Goal: Task Accomplishment & Management: Use online tool/utility

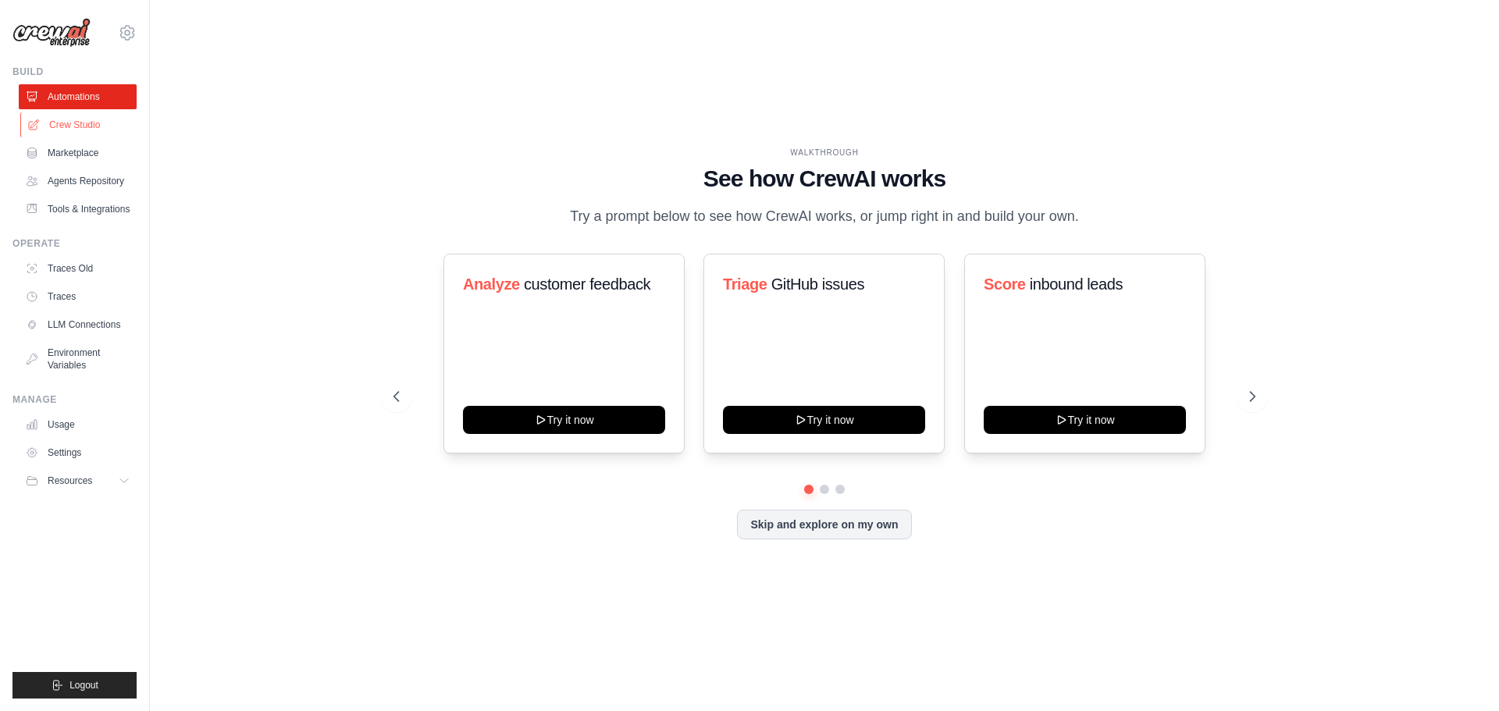
click at [83, 123] on link "Crew Studio" at bounding box center [79, 124] width 118 height 25
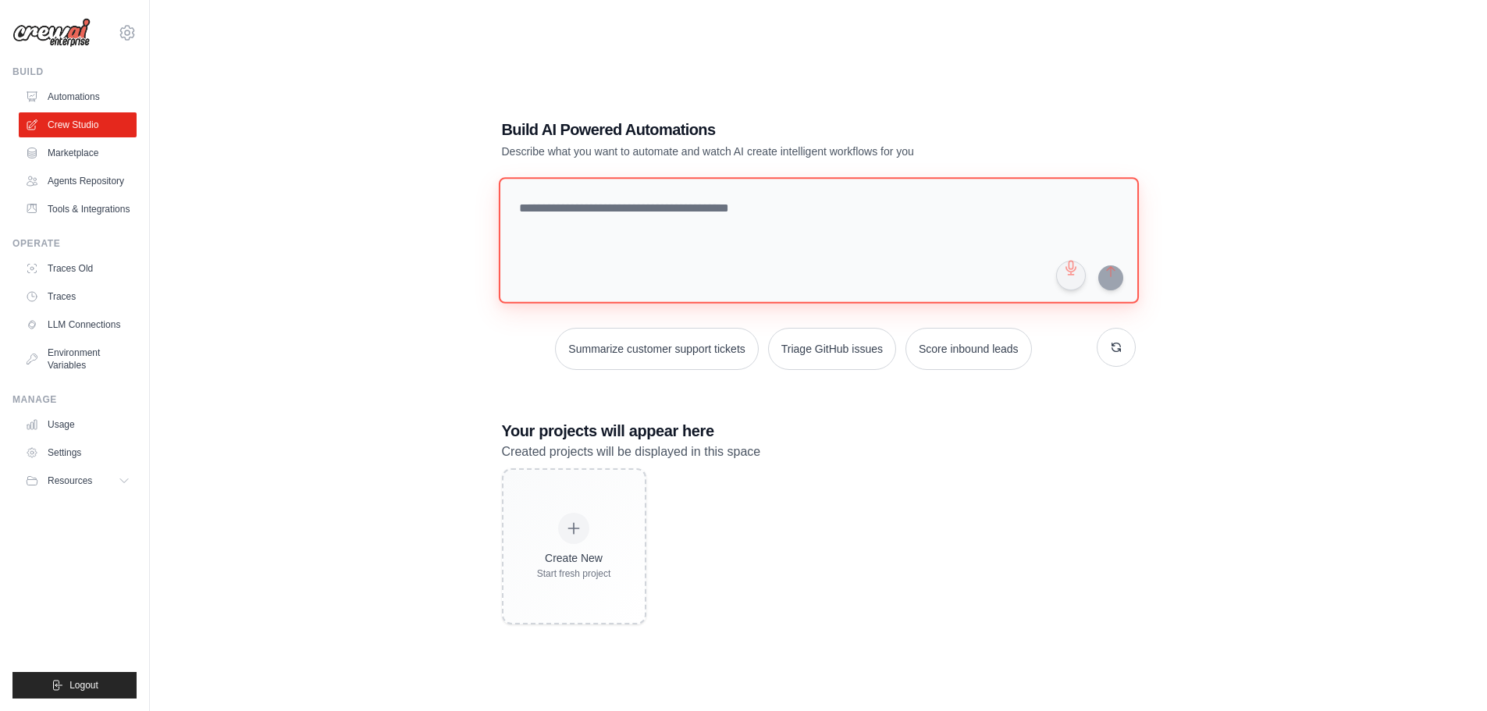
click at [688, 208] on textarea at bounding box center [818, 240] width 640 height 126
type textarea "**********"
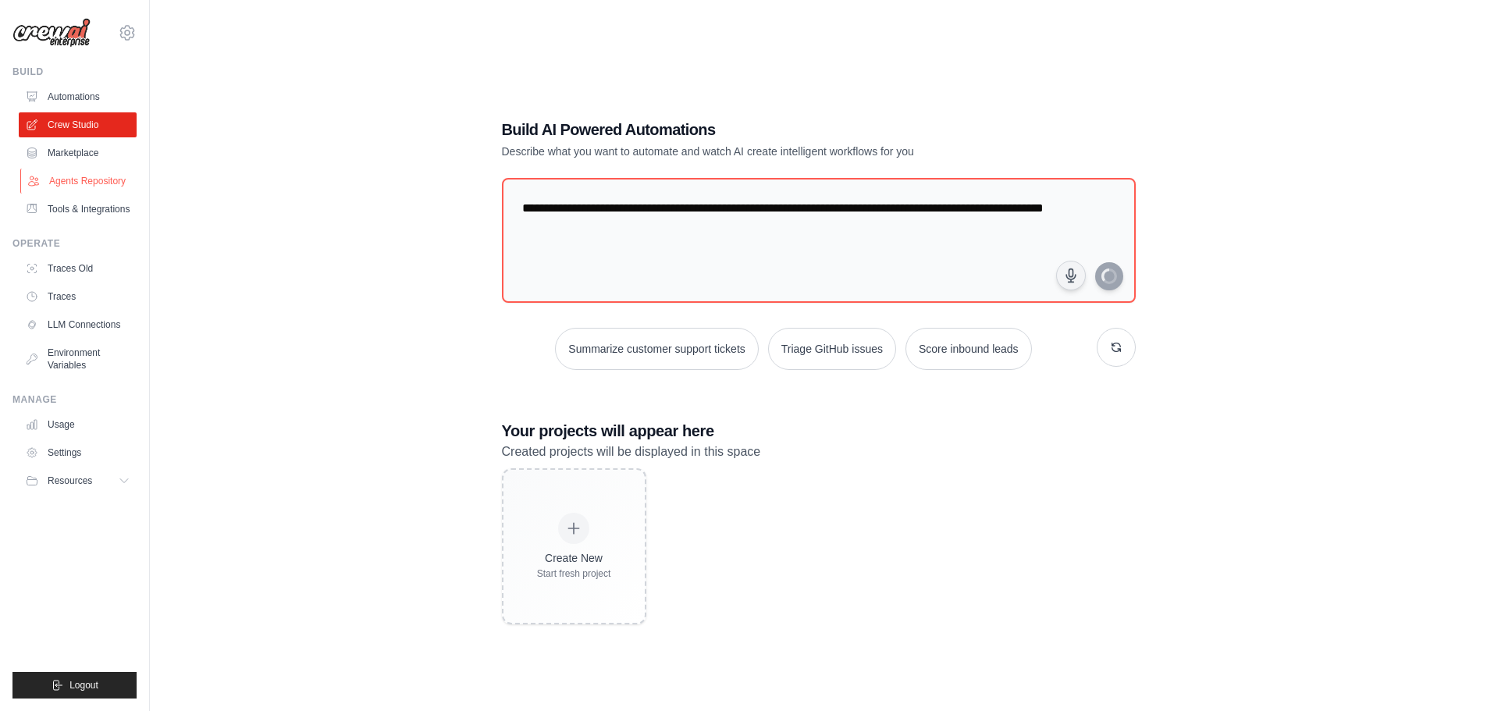
click at [85, 171] on link "Agents Repository" at bounding box center [79, 181] width 118 height 25
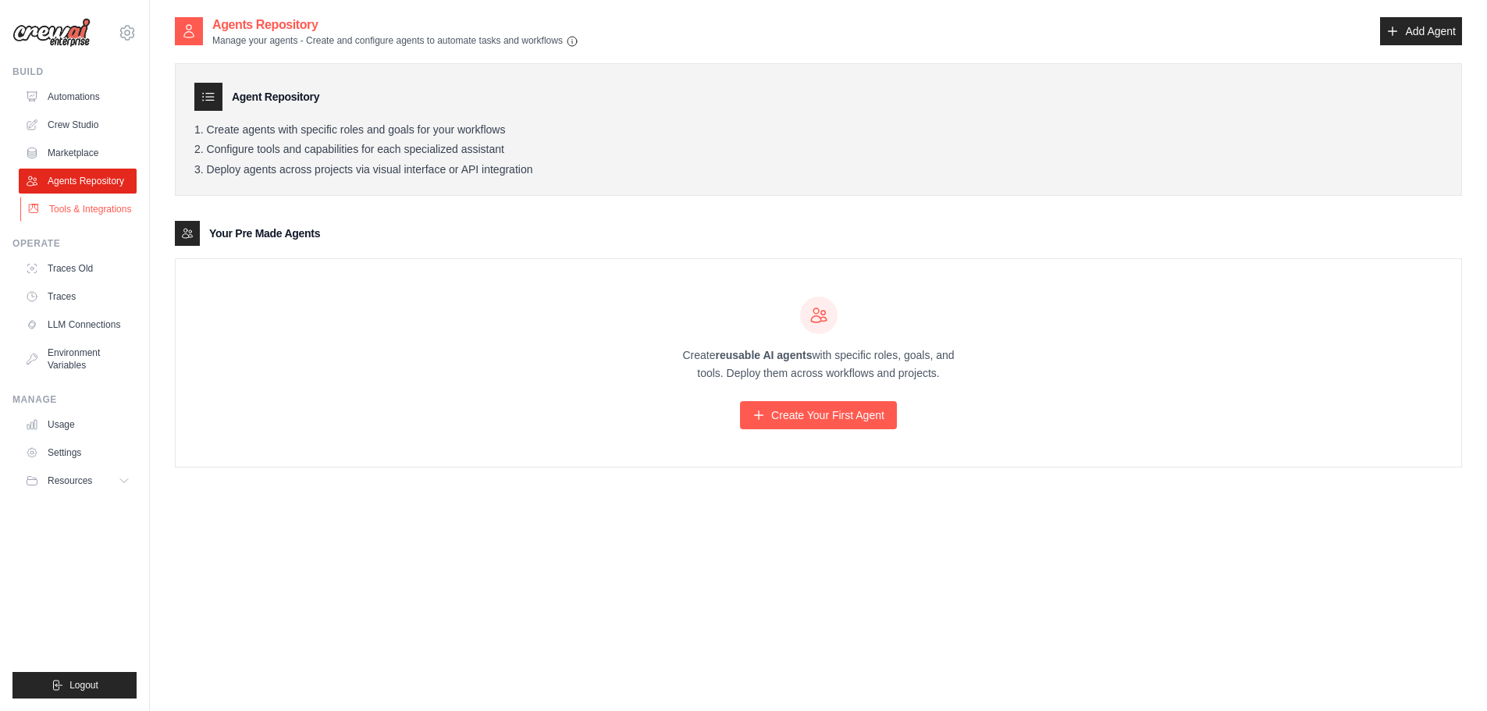
click at [82, 205] on link "Tools & Integrations" at bounding box center [79, 209] width 118 height 25
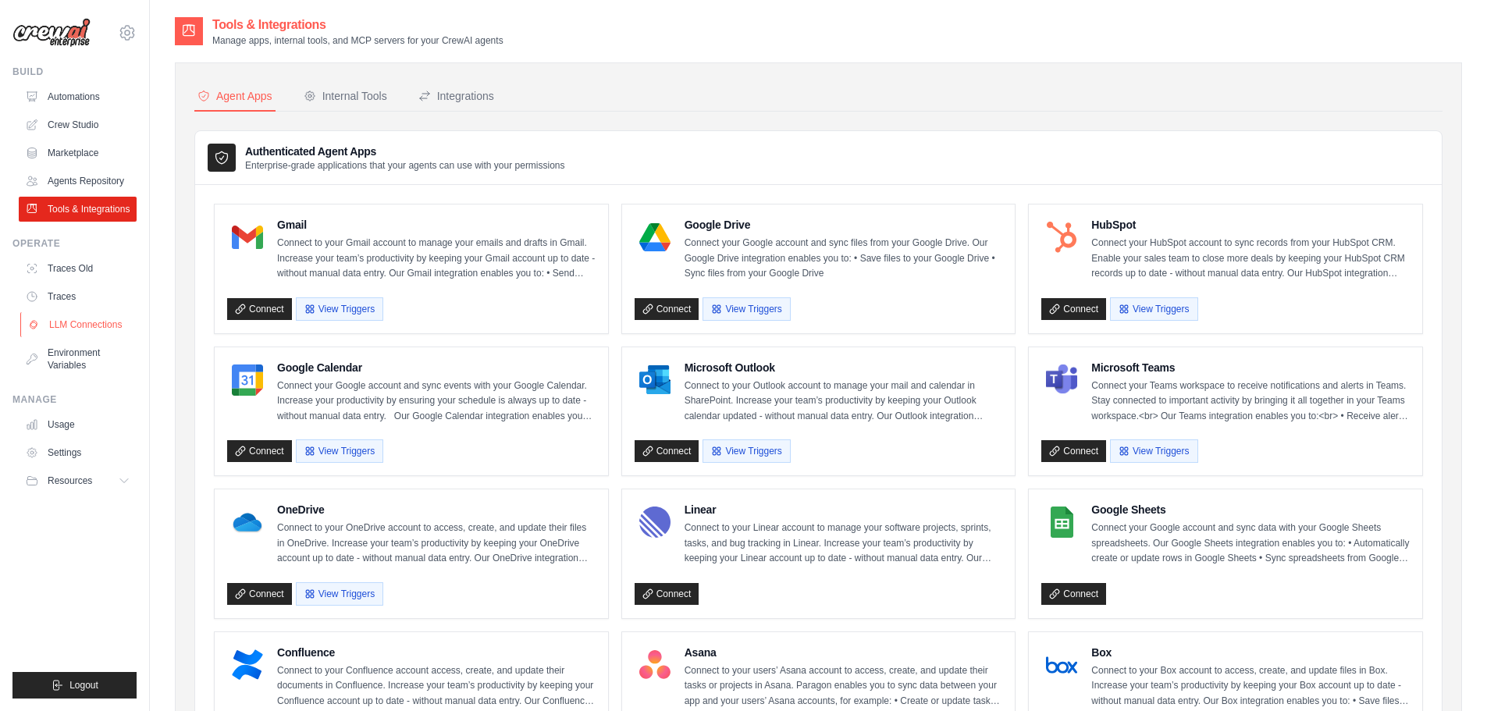
click at [85, 331] on link "LLM Connections" at bounding box center [79, 324] width 118 height 25
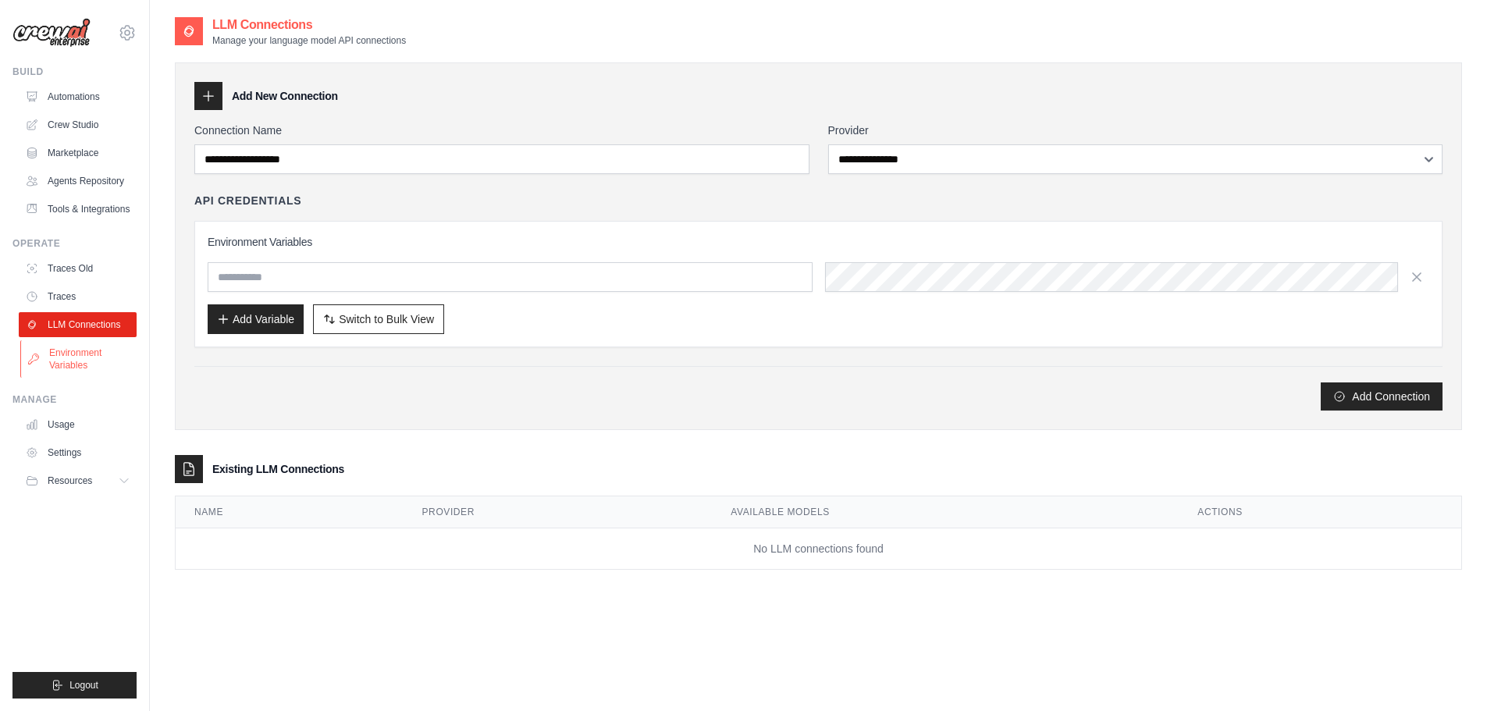
click at [70, 357] on link "Environment Variables" at bounding box center [79, 358] width 118 height 37
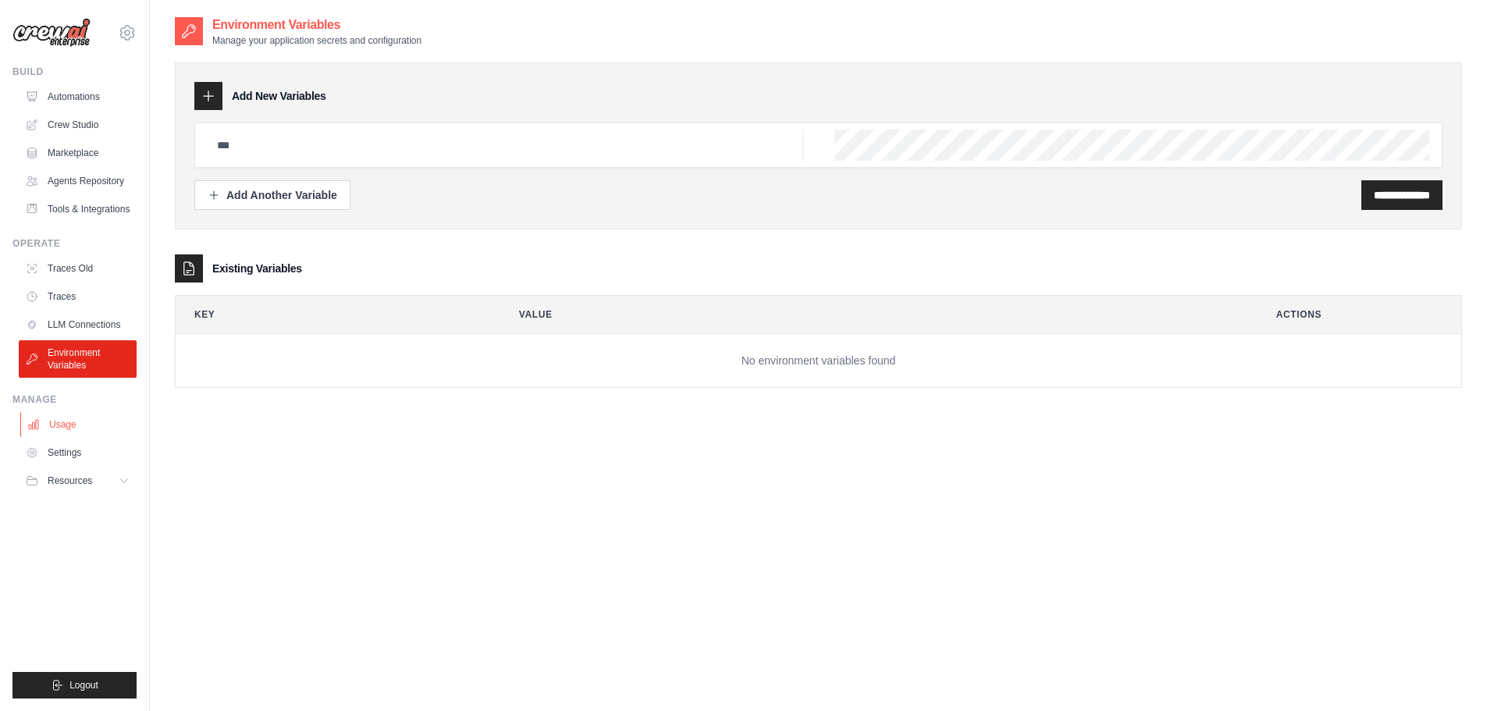
click at [77, 436] on link "Usage" at bounding box center [79, 424] width 118 height 25
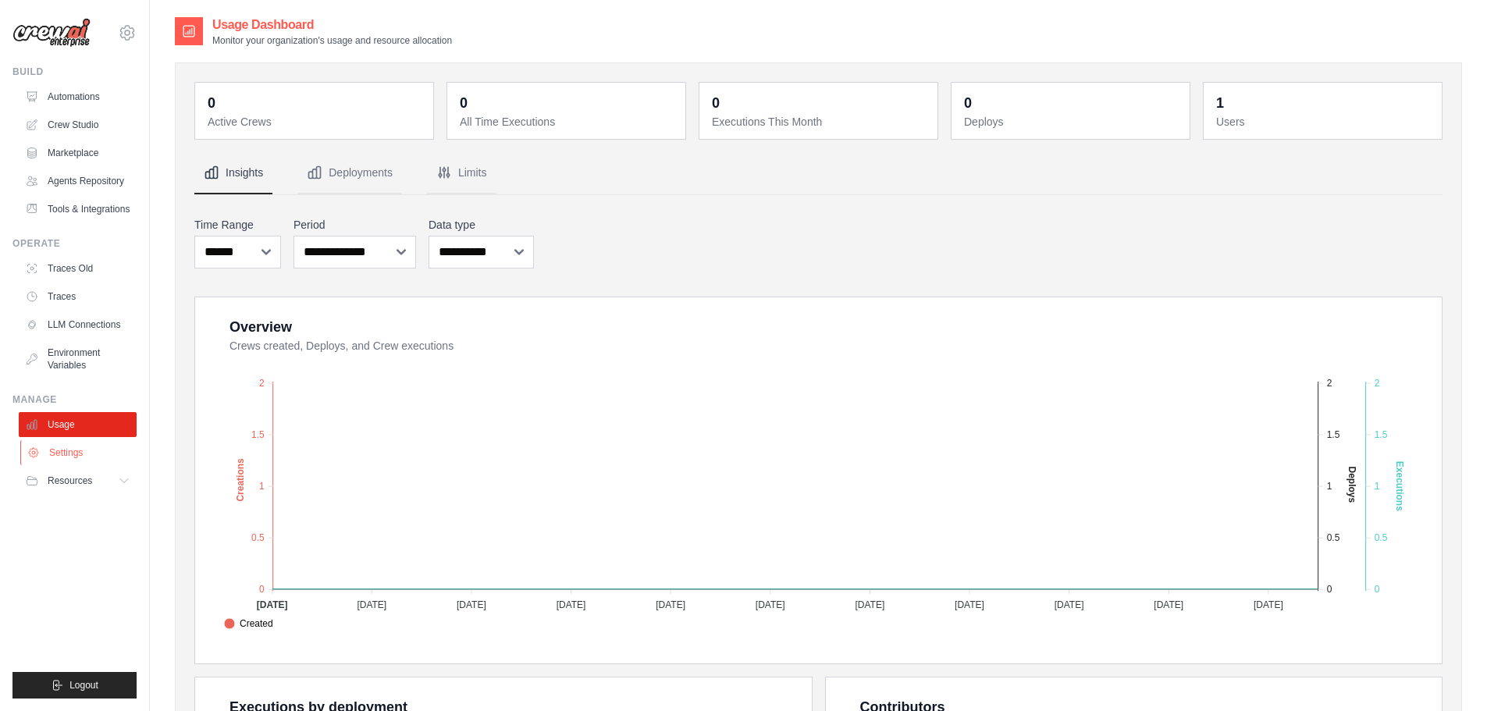
click at [62, 453] on link "Settings" at bounding box center [79, 452] width 118 height 25
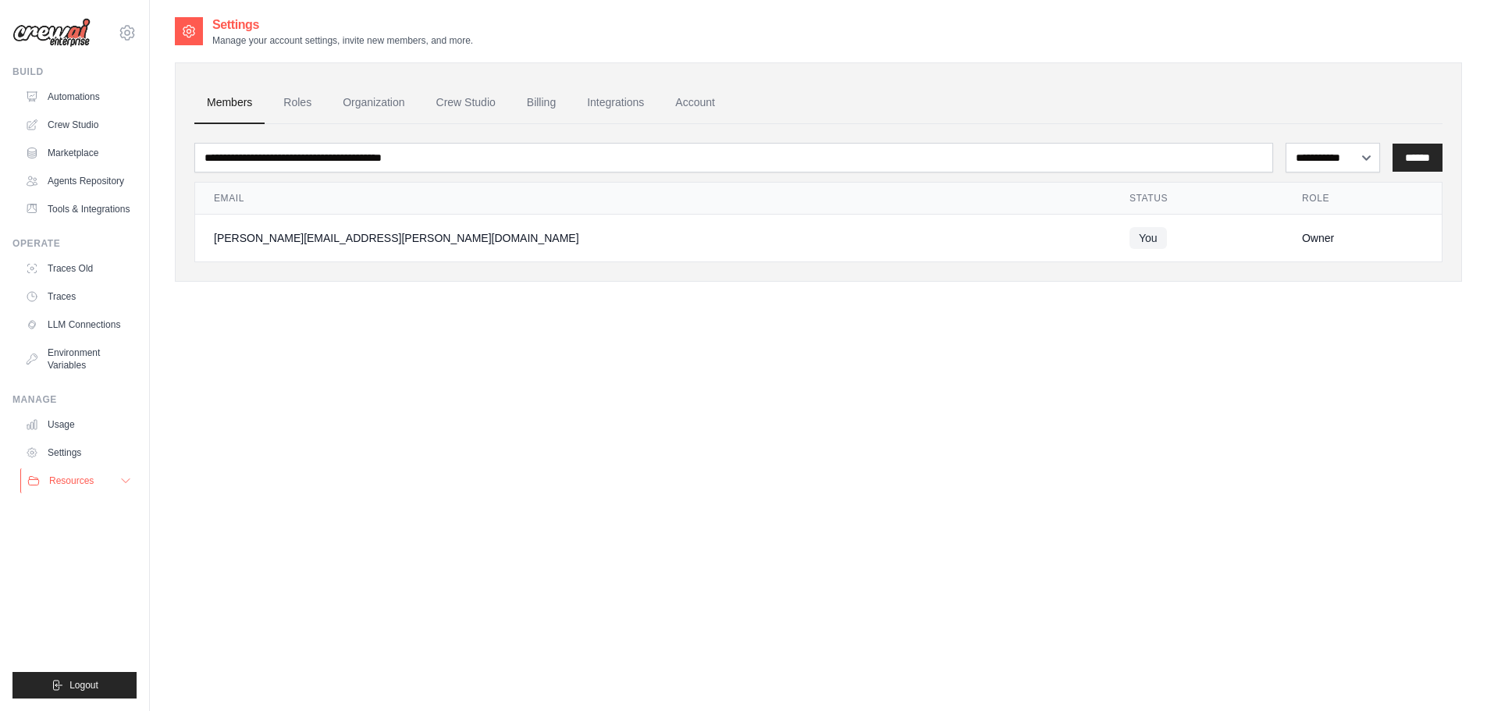
click at [67, 470] on button "Resources" at bounding box center [79, 480] width 118 height 25
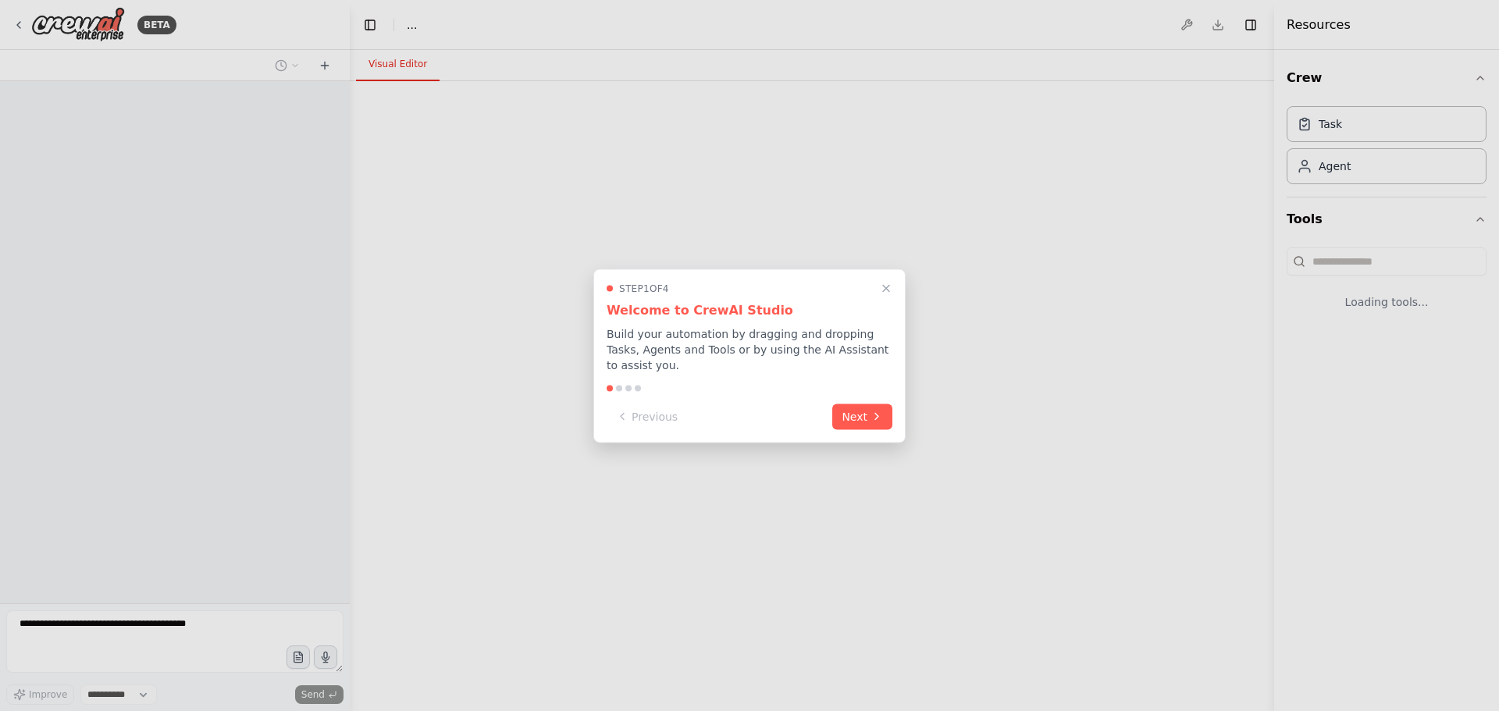
select select "****"
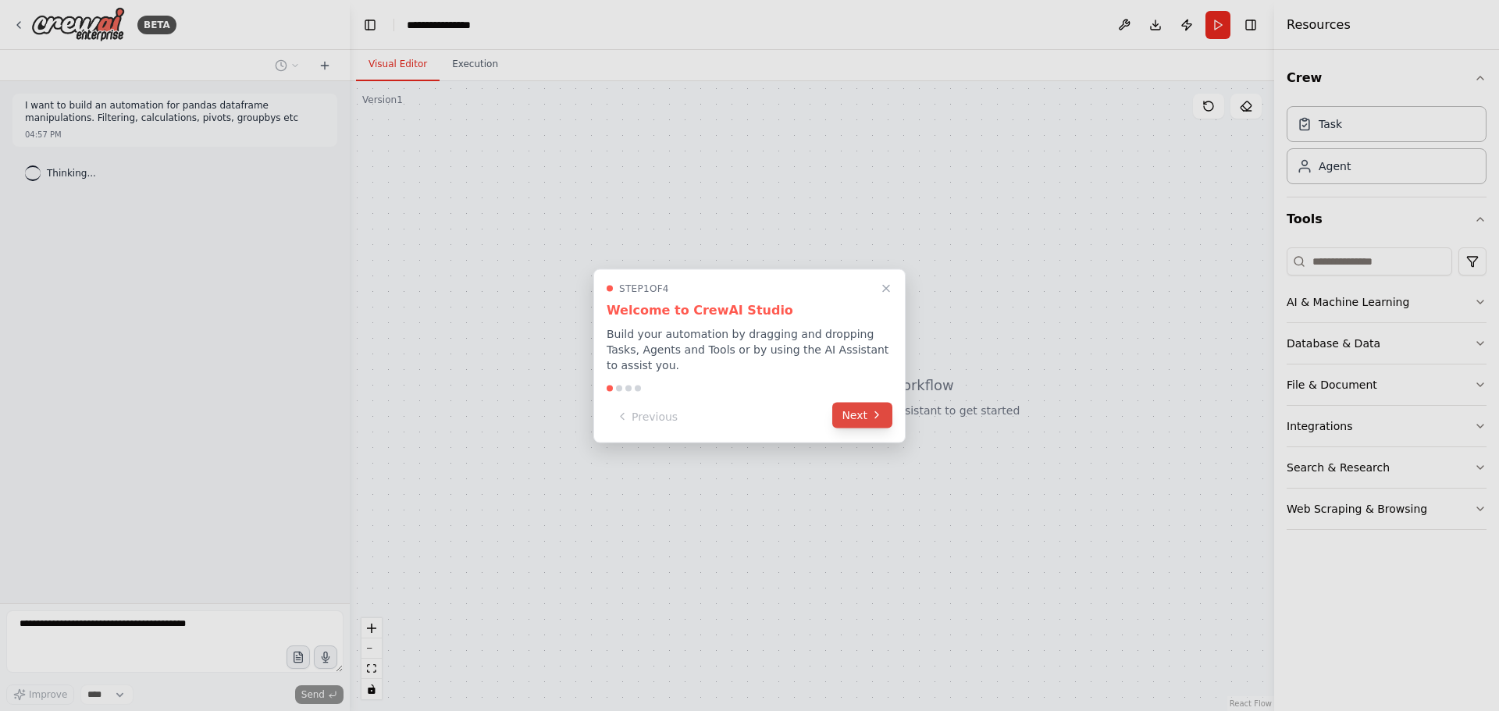
click at [872, 415] on button "Next" at bounding box center [862, 415] width 60 height 26
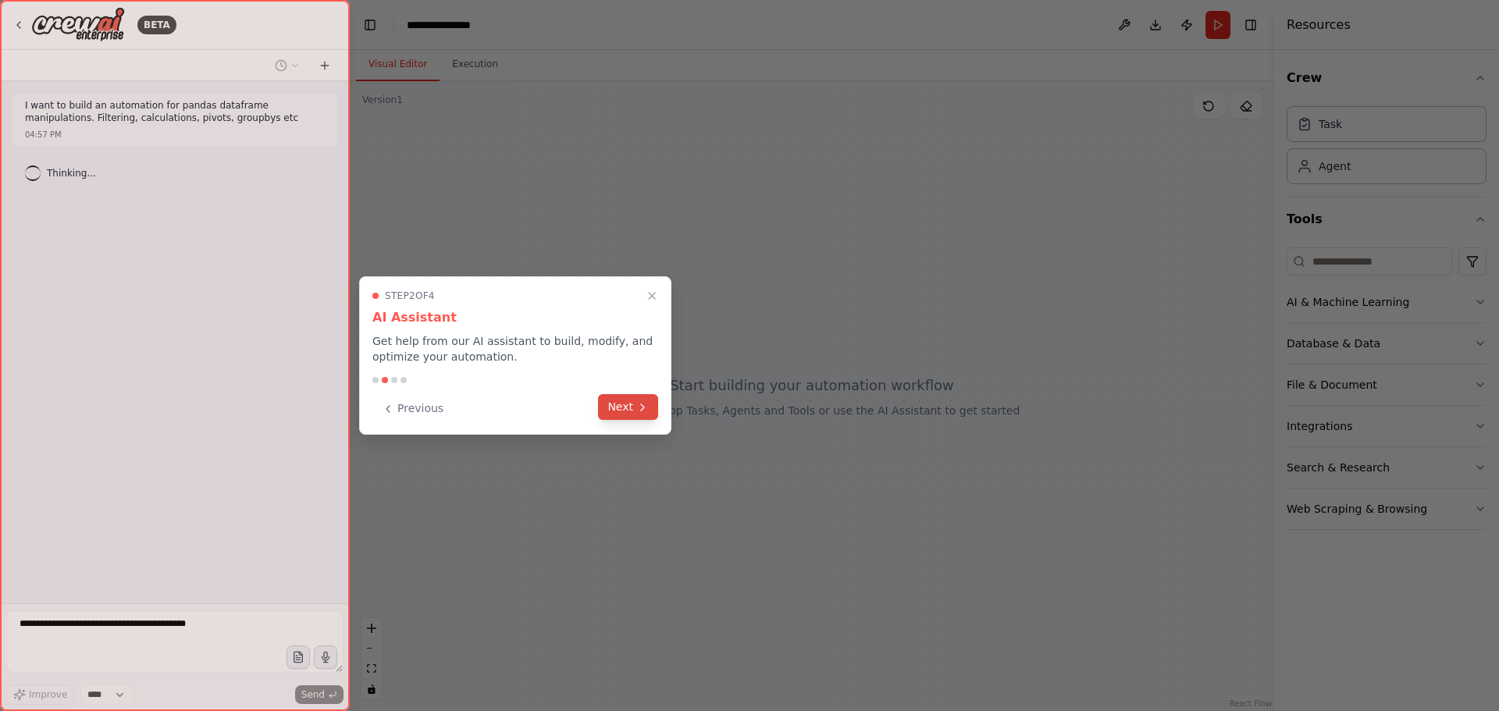
click at [616, 407] on button "Next" at bounding box center [628, 407] width 60 height 26
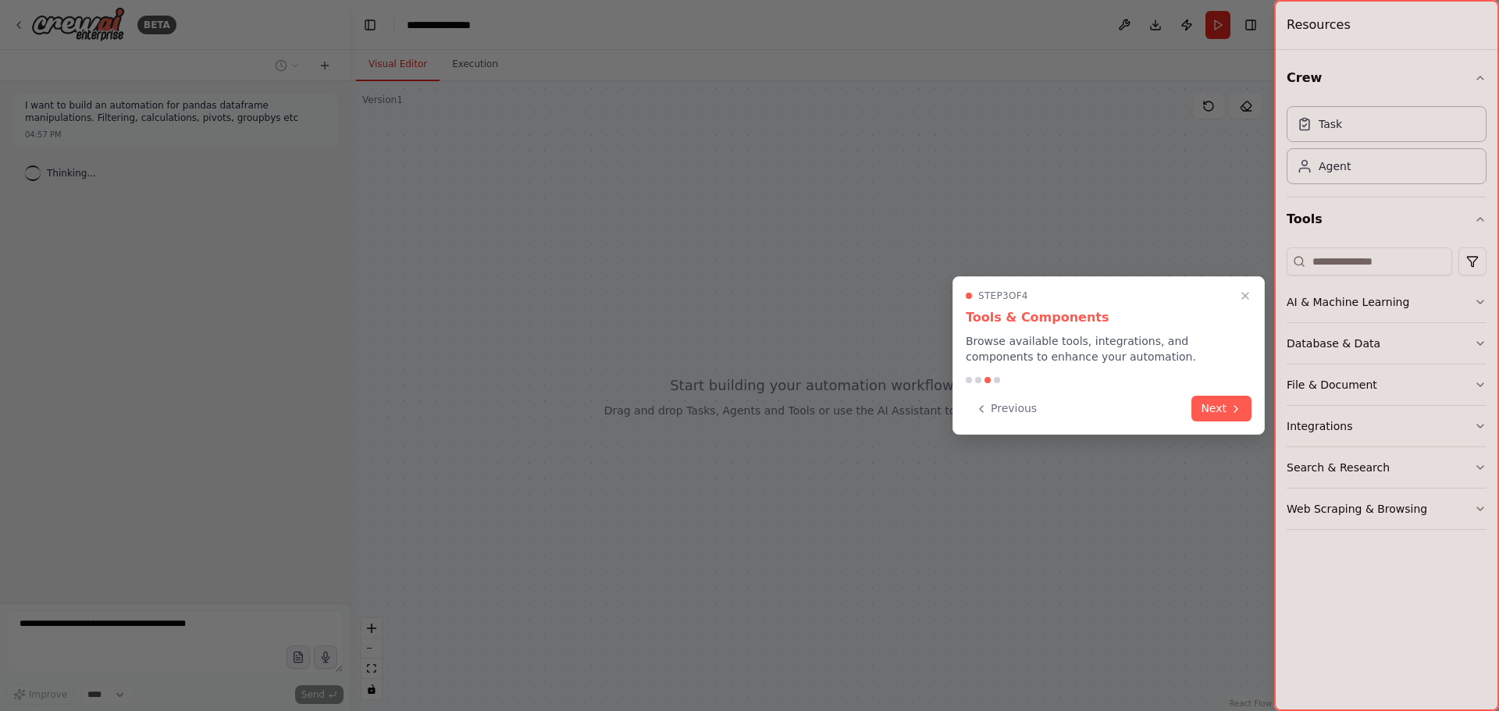
click at [1244, 291] on icon "Close walkthrough" at bounding box center [1245, 296] width 12 height 12
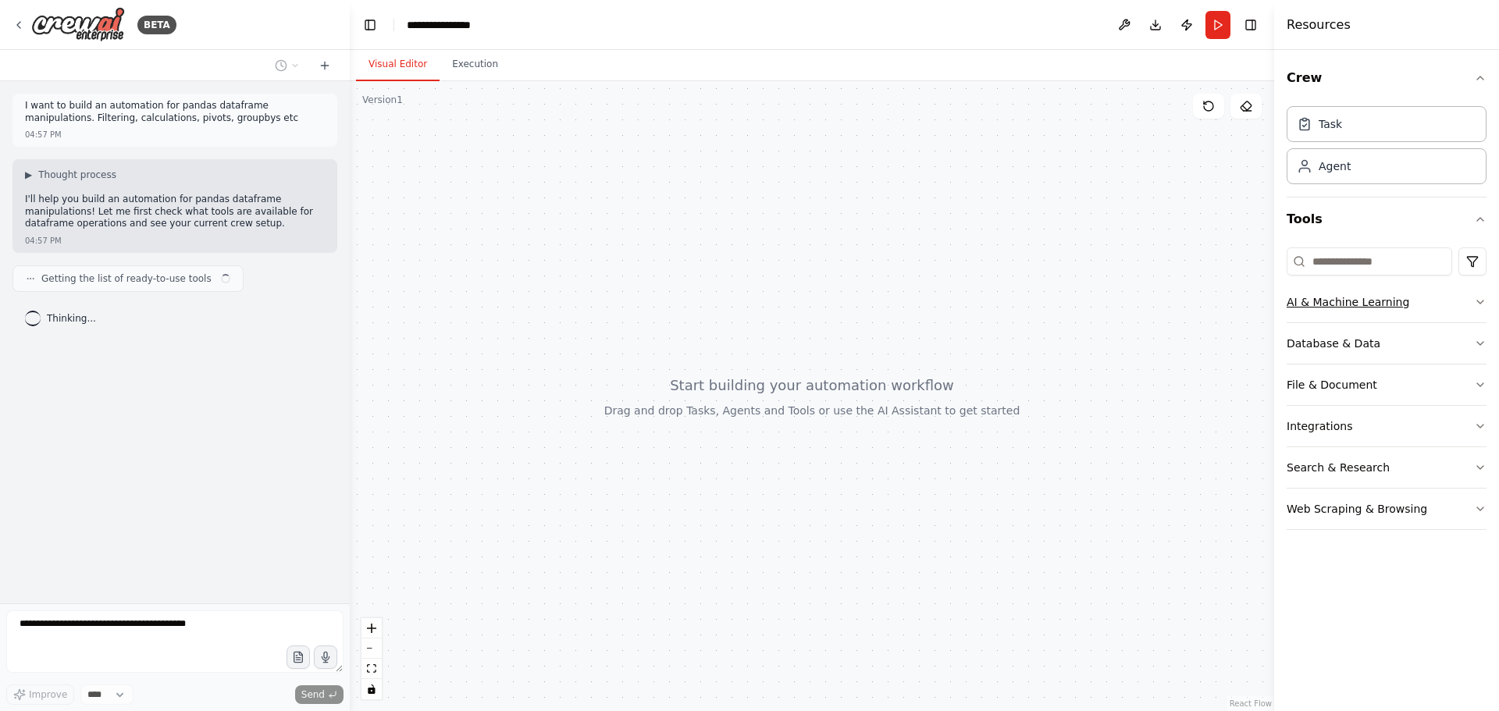
click at [1430, 297] on button "AI & Machine Learning" at bounding box center [1386, 302] width 200 height 41
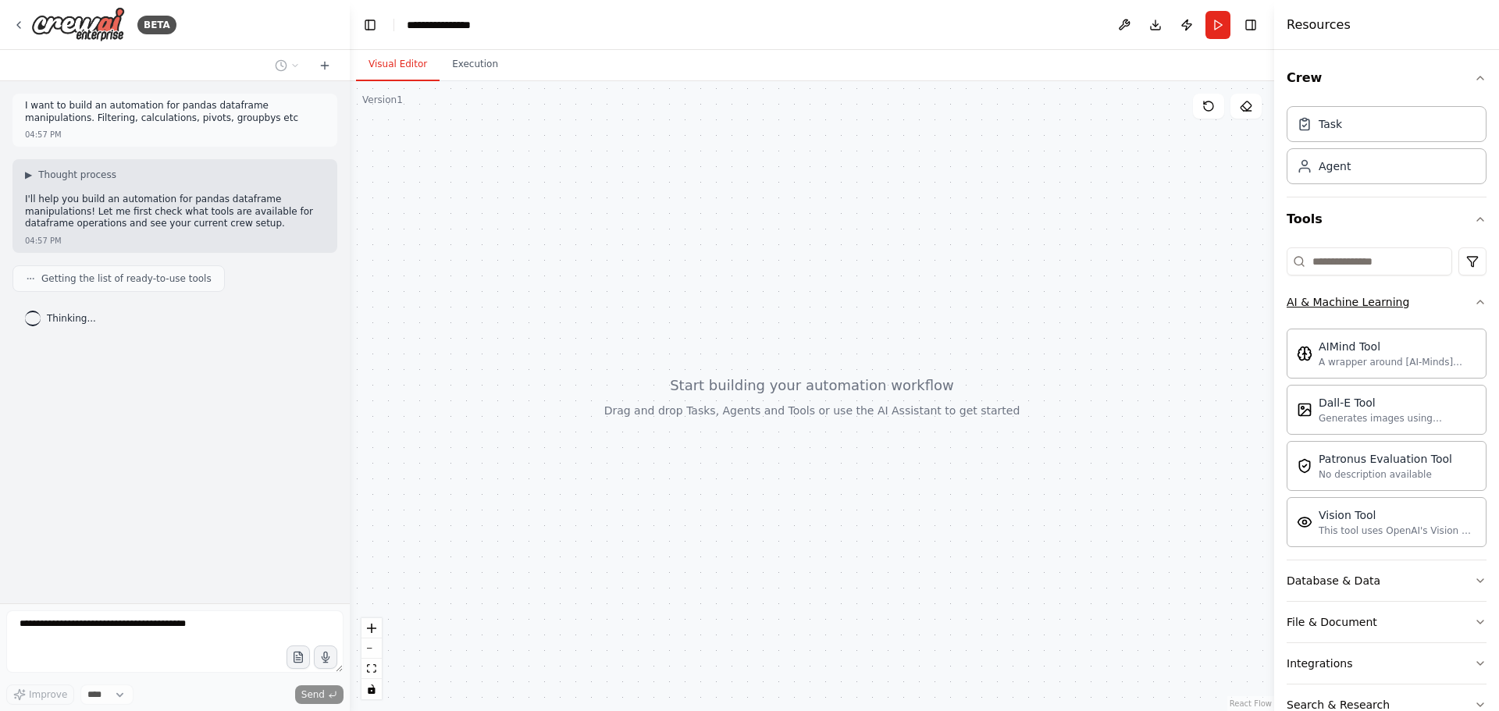
click at [1440, 303] on button "AI & Machine Learning" at bounding box center [1386, 302] width 200 height 41
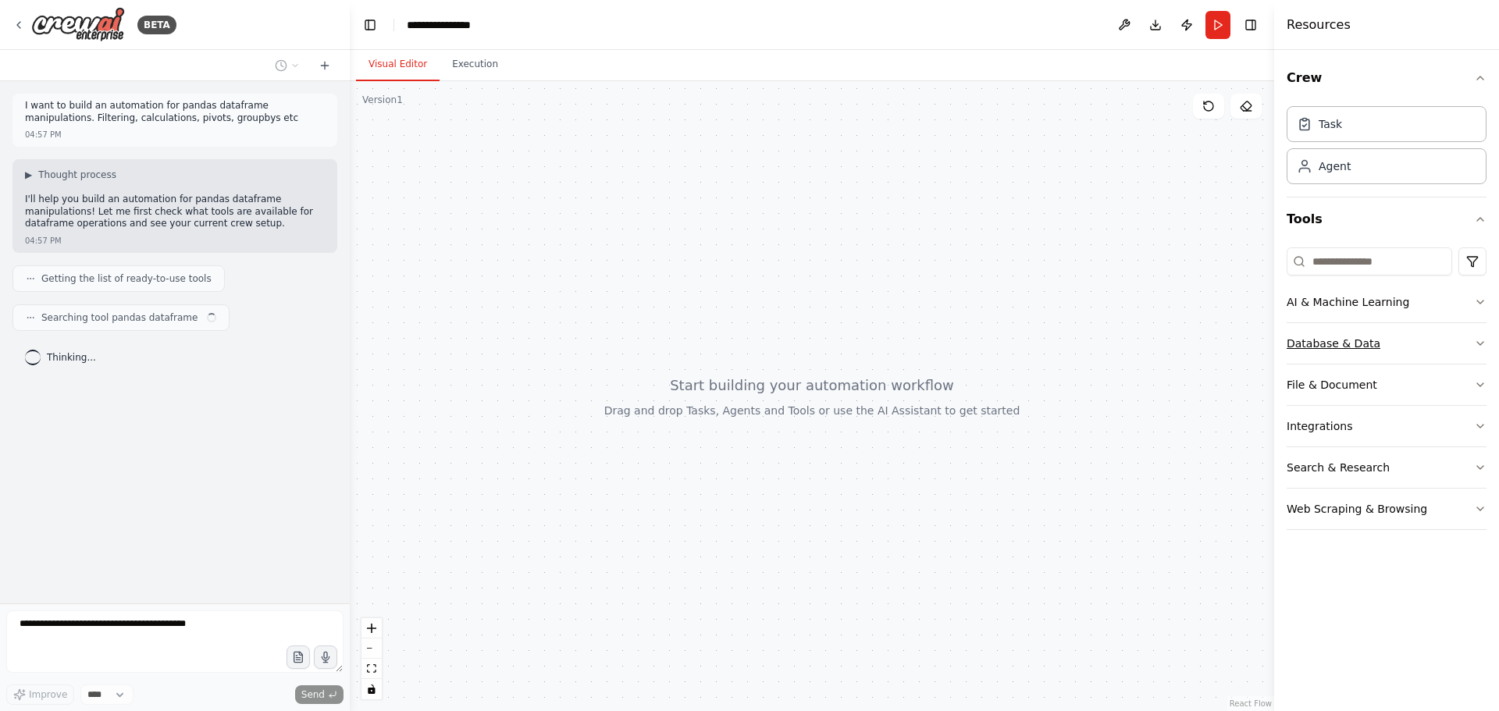
click at [1410, 347] on button "Database & Data" at bounding box center [1386, 343] width 200 height 41
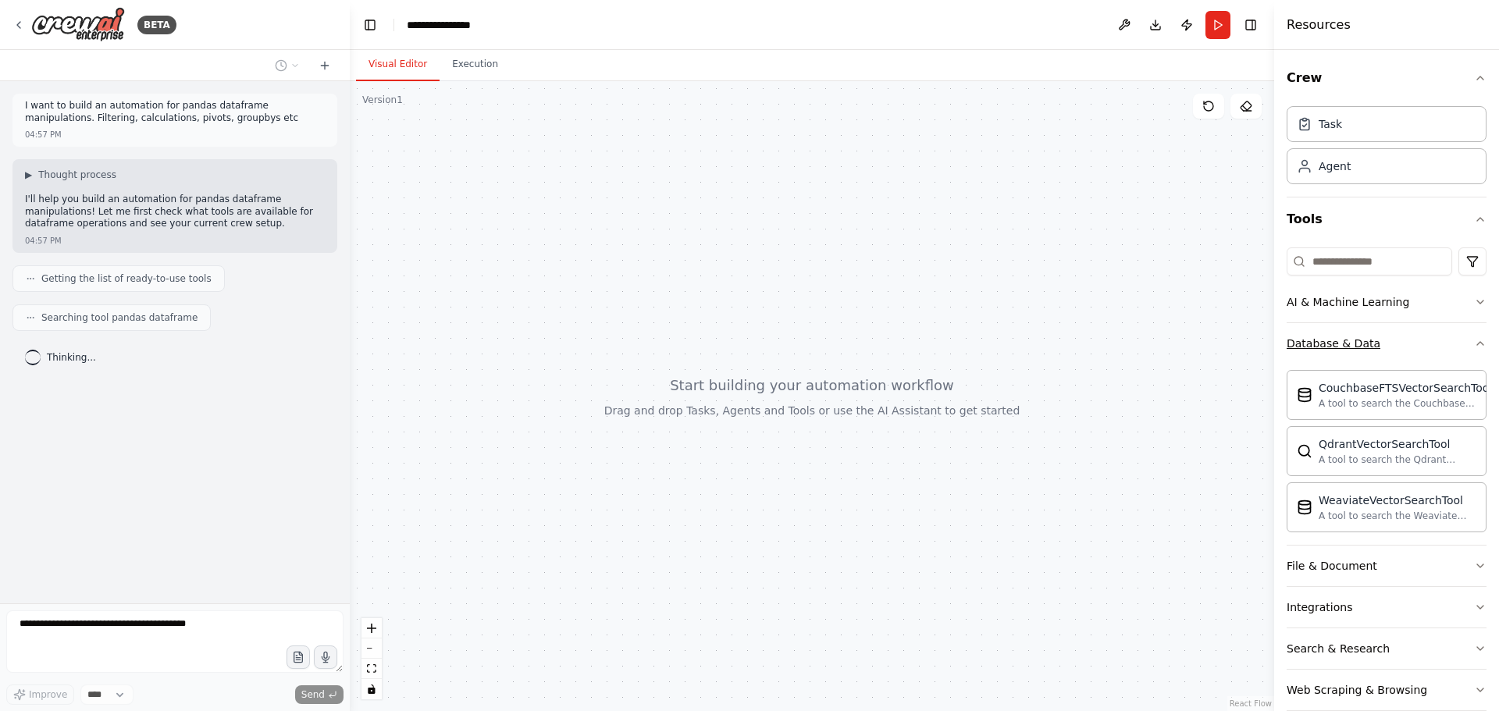
click at [1418, 343] on button "Database & Data" at bounding box center [1386, 343] width 200 height 41
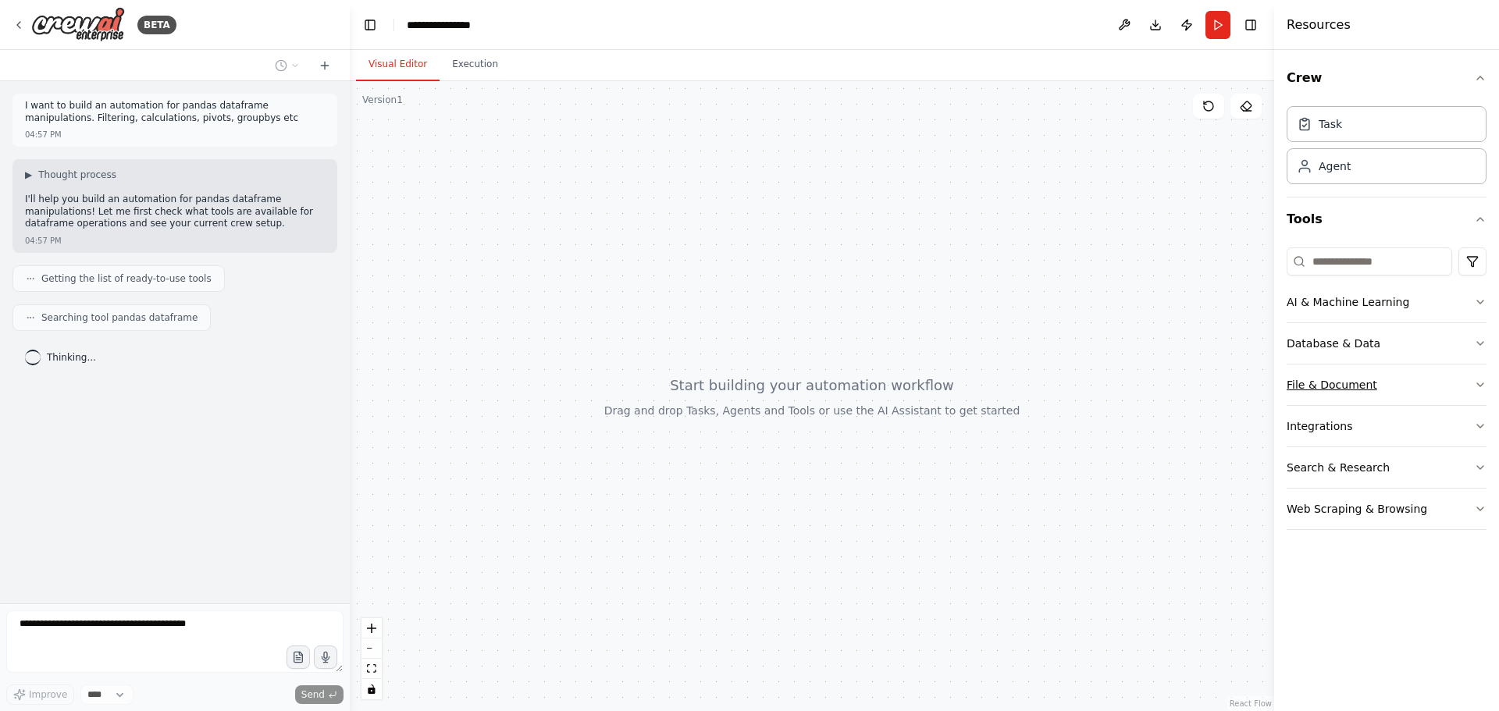
click at [1393, 397] on button "File & Document" at bounding box center [1386, 385] width 200 height 41
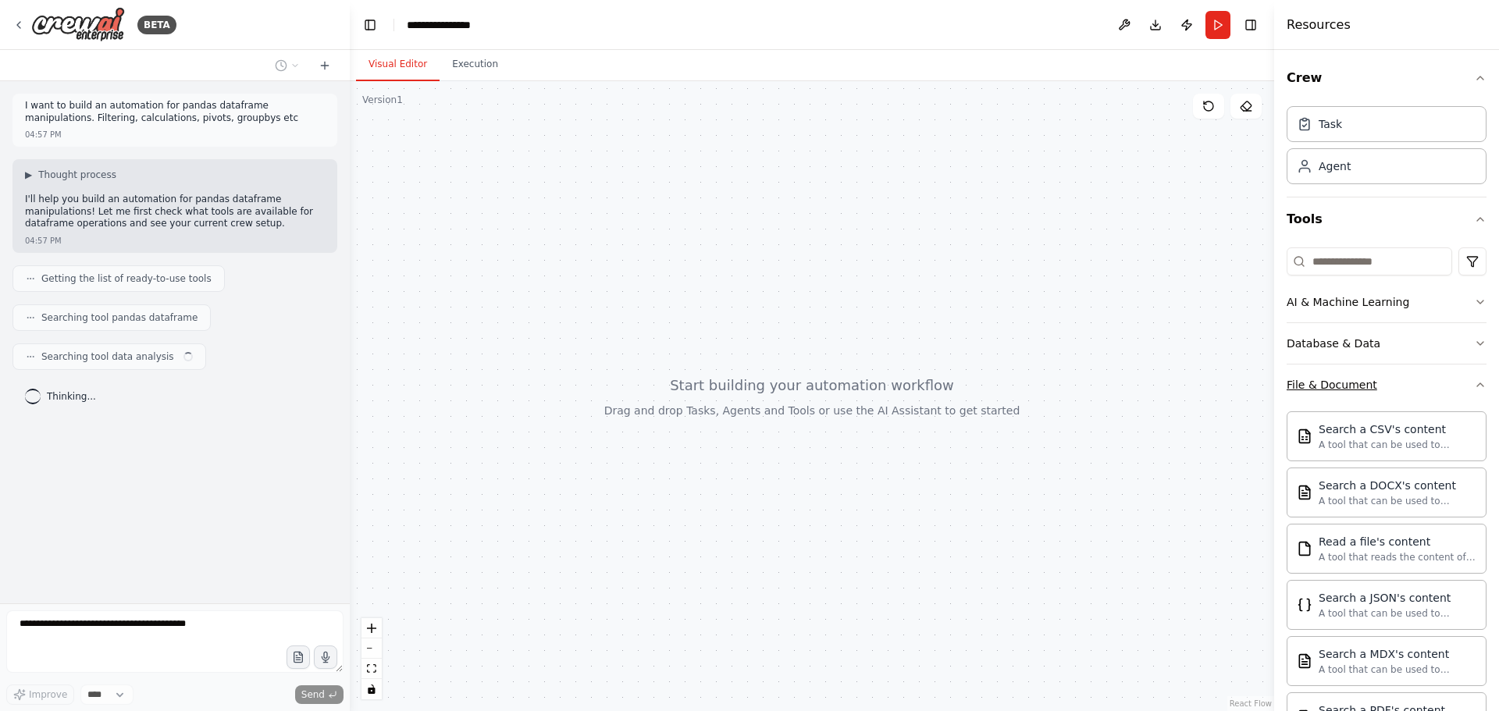
click at [1404, 389] on button "File & Document" at bounding box center [1386, 385] width 200 height 41
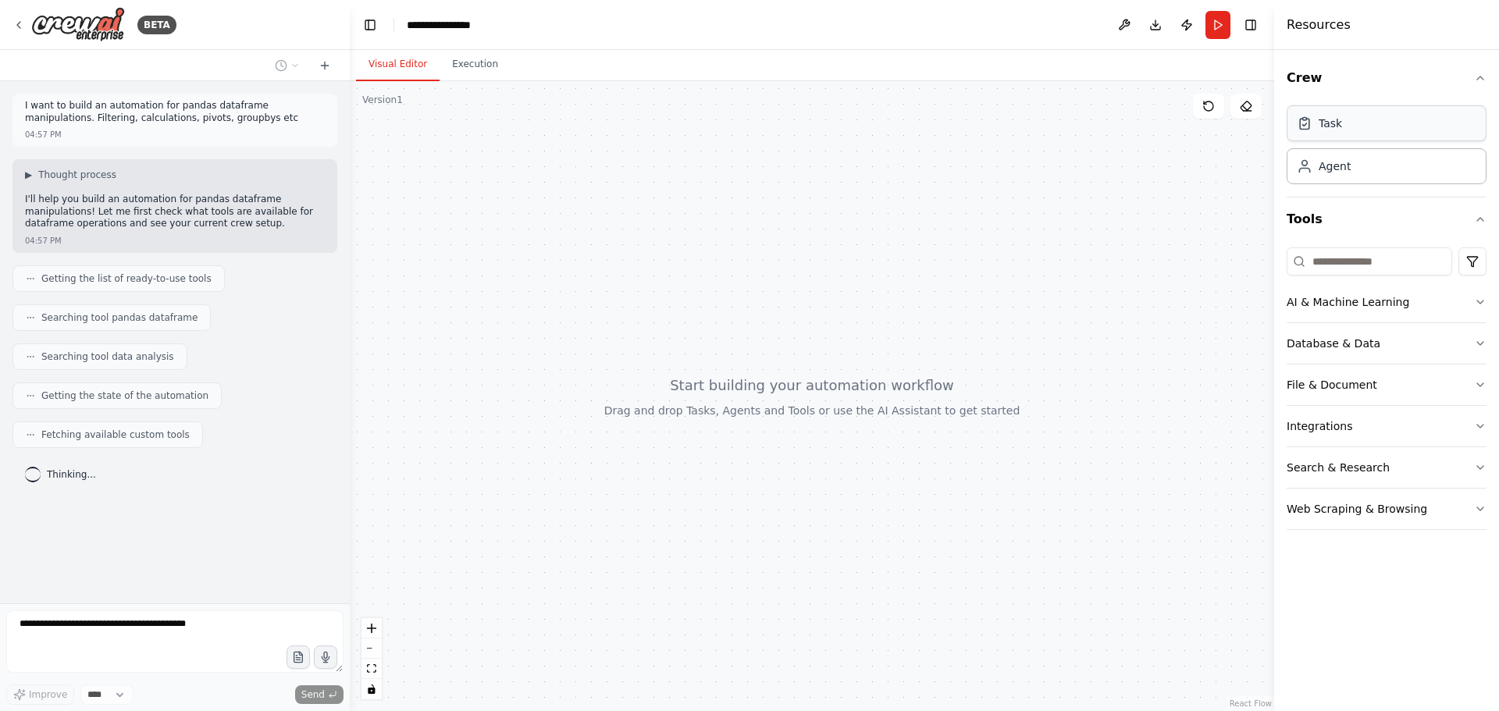
click at [1347, 120] on div "Task" at bounding box center [1386, 123] width 200 height 36
click at [1397, 525] on button "Web Scraping & Browsing" at bounding box center [1386, 509] width 200 height 41
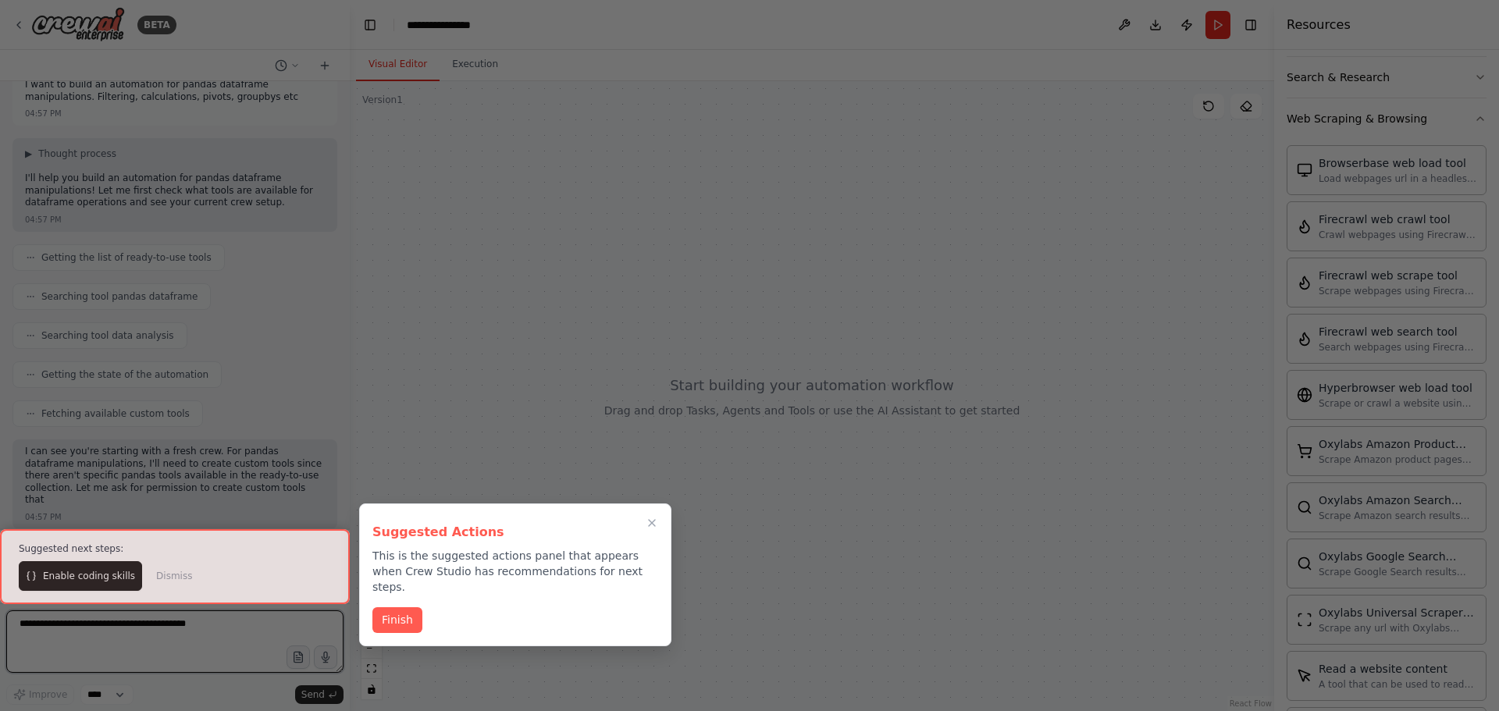
scroll to position [34, 0]
click at [414, 606] on button "Finish" at bounding box center [397, 619] width 50 height 26
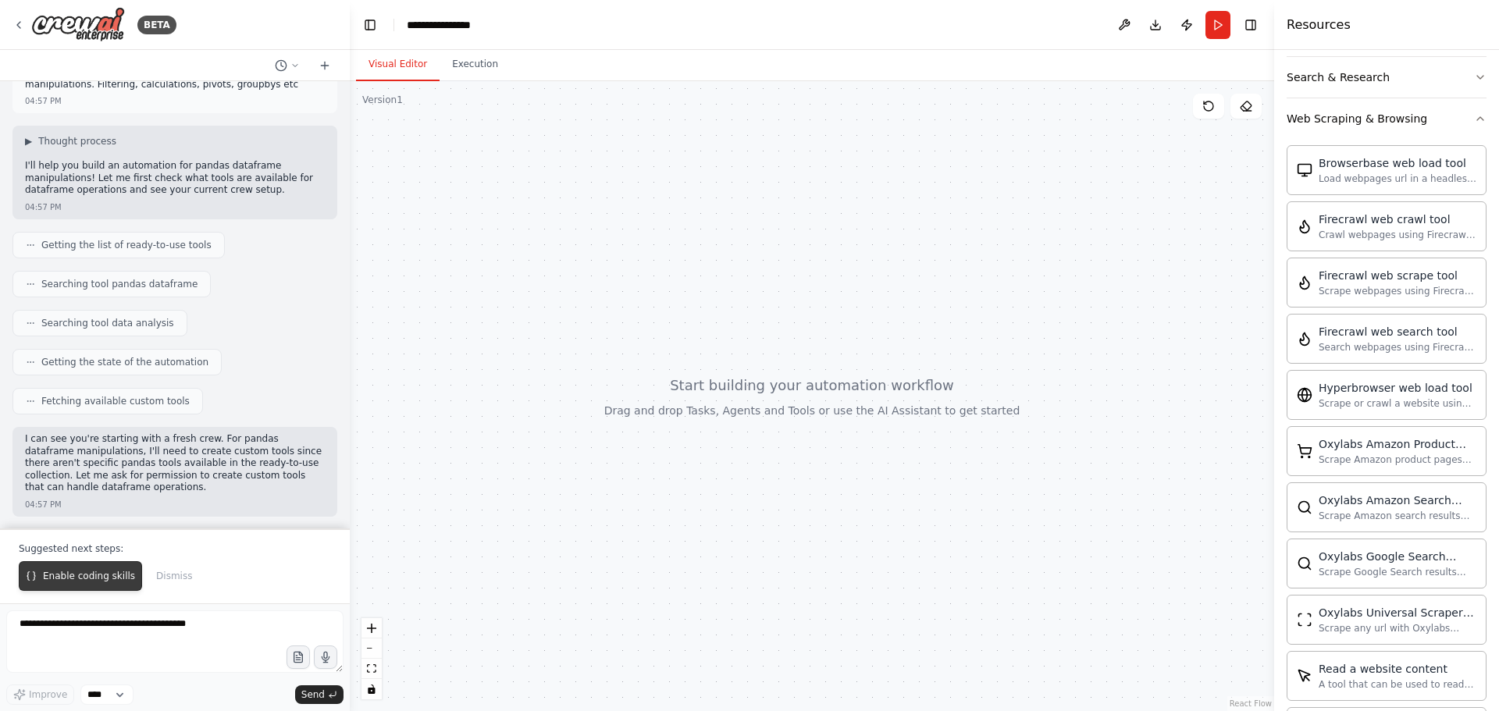
click at [63, 576] on span "Enable coding skills" at bounding box center [89, 576] width 92 height 12
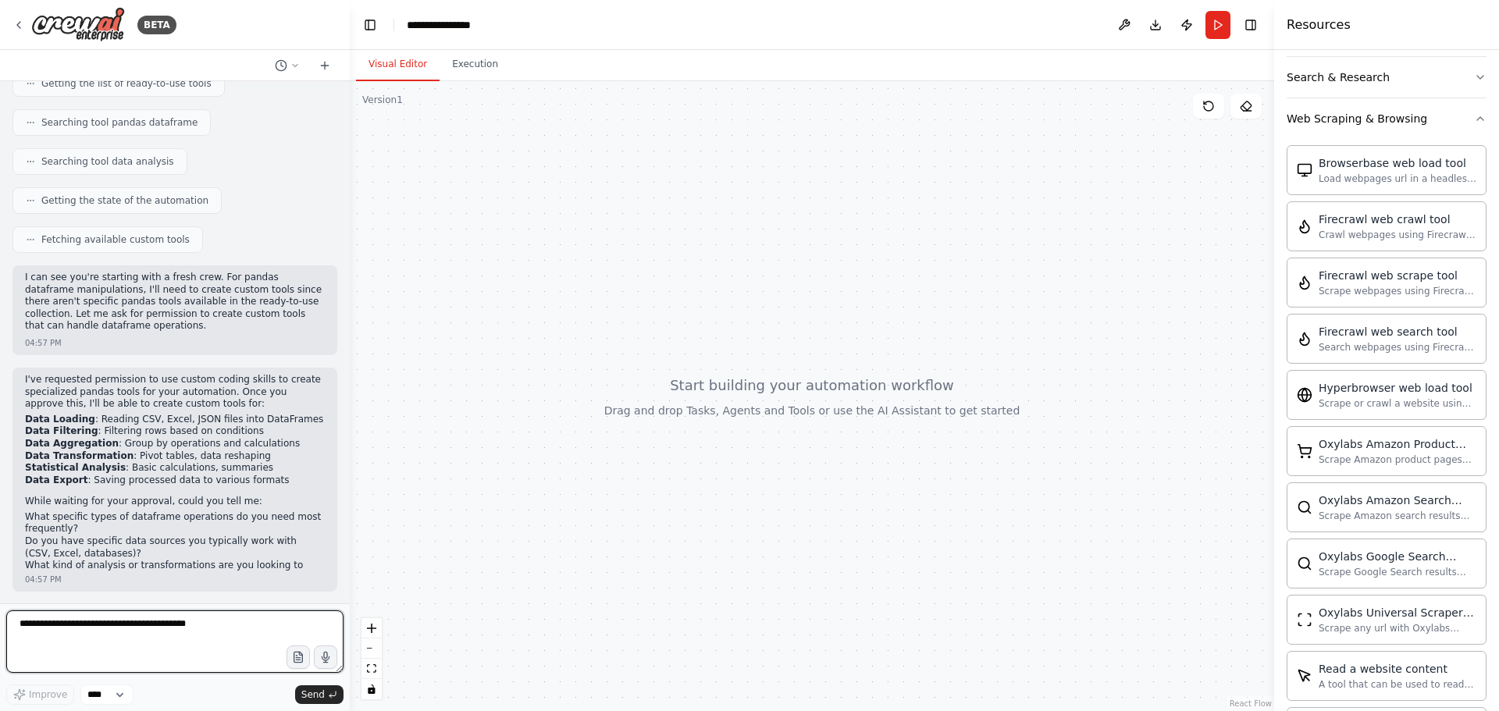
scroll to position [222, 0]
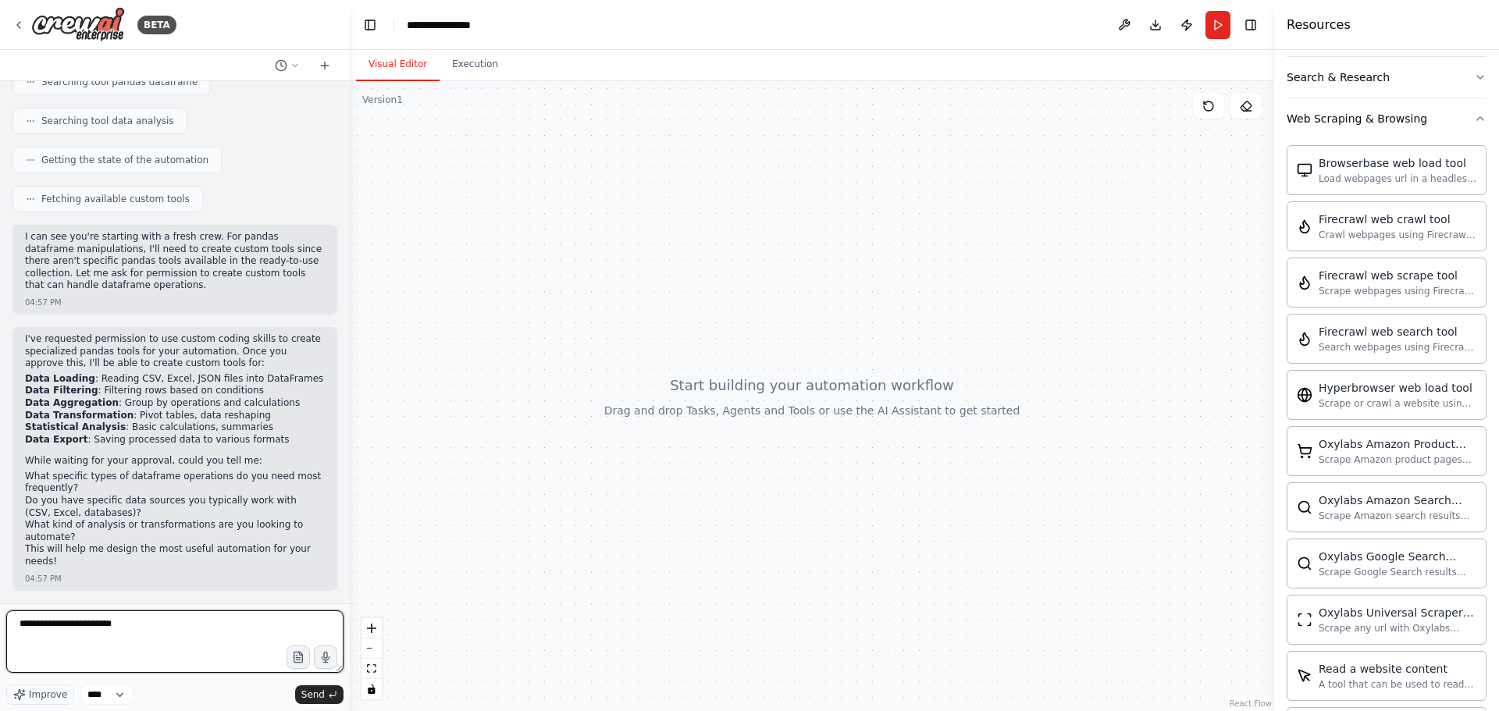
type textarea "**********"
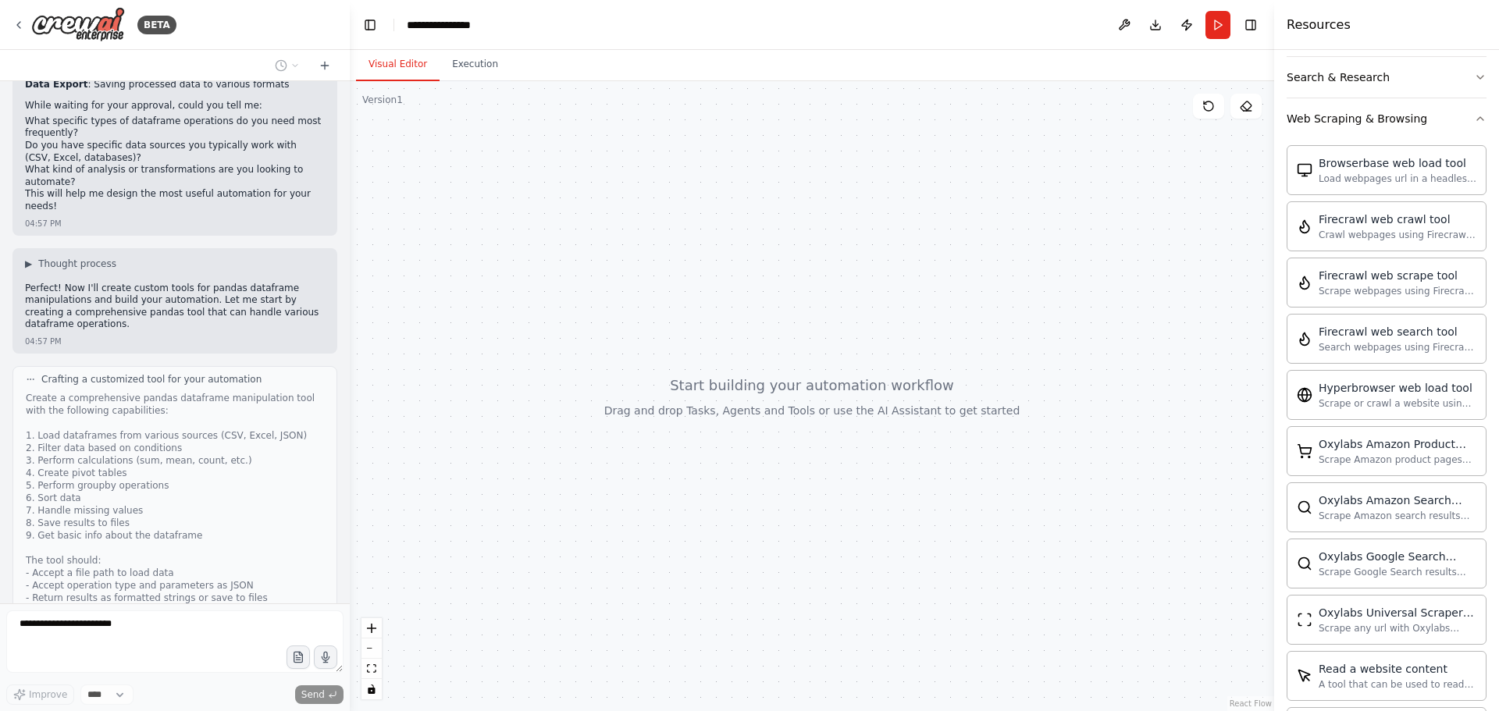
scroll to position [701, 0]
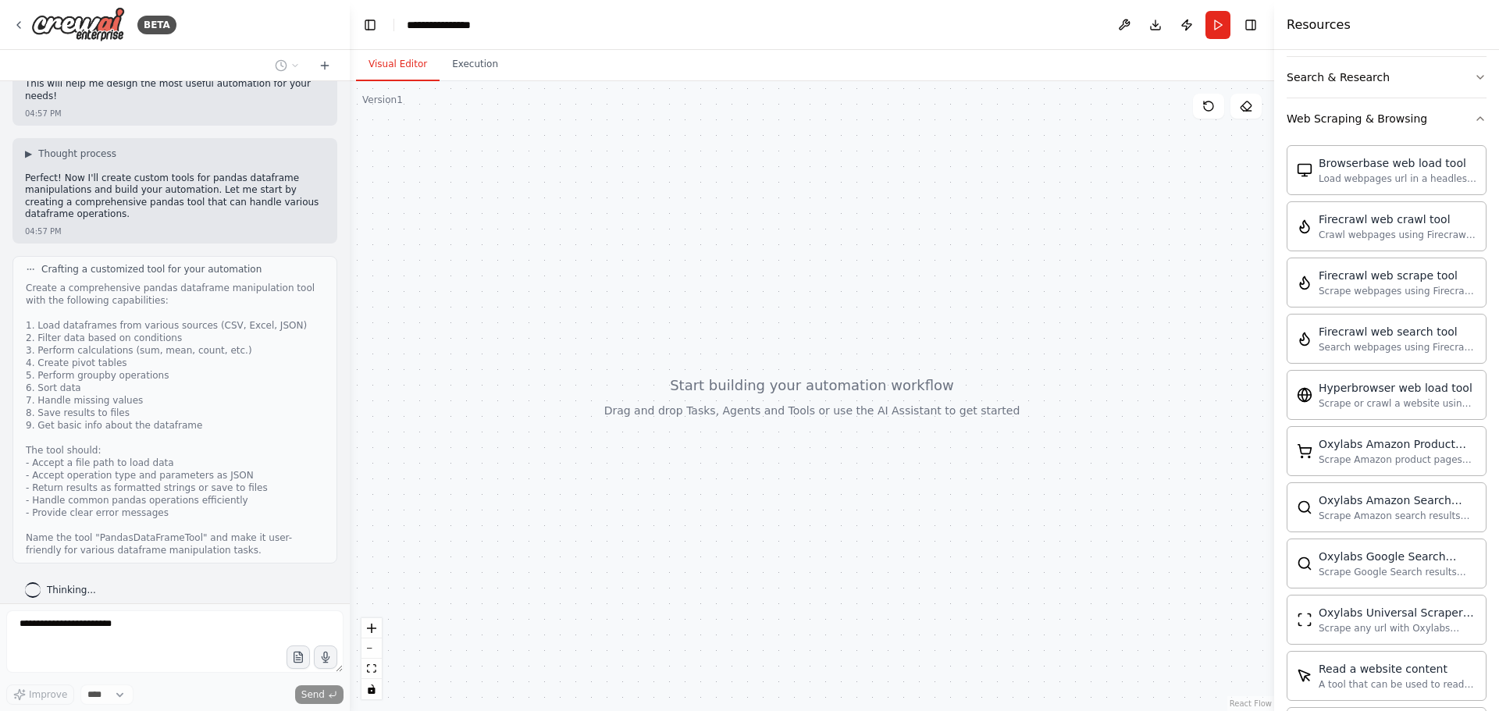
click at [642, 462] on div at bounding box center [812, 396] width 924 height 630
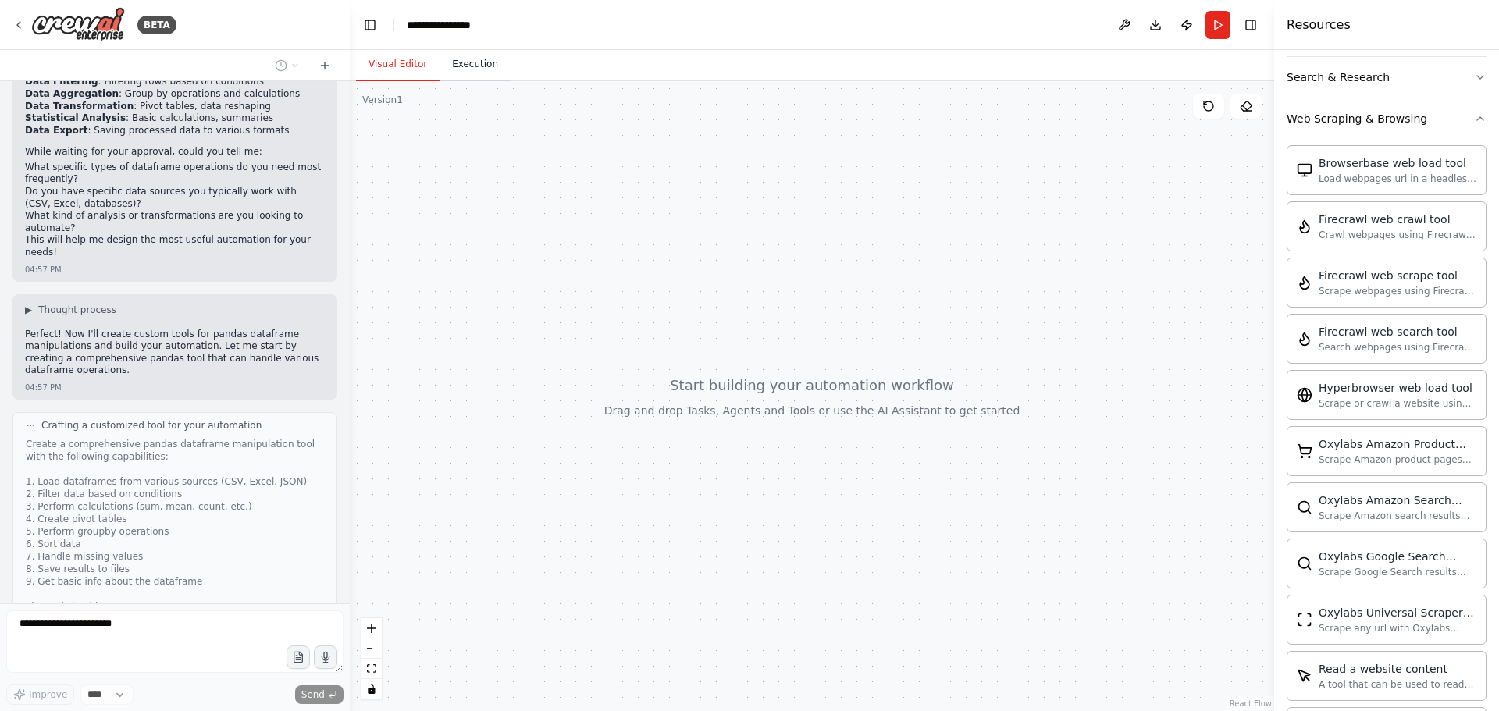
click at [488, 69] on button "Execution" at bounding box center [474, 64] width 71 height 33
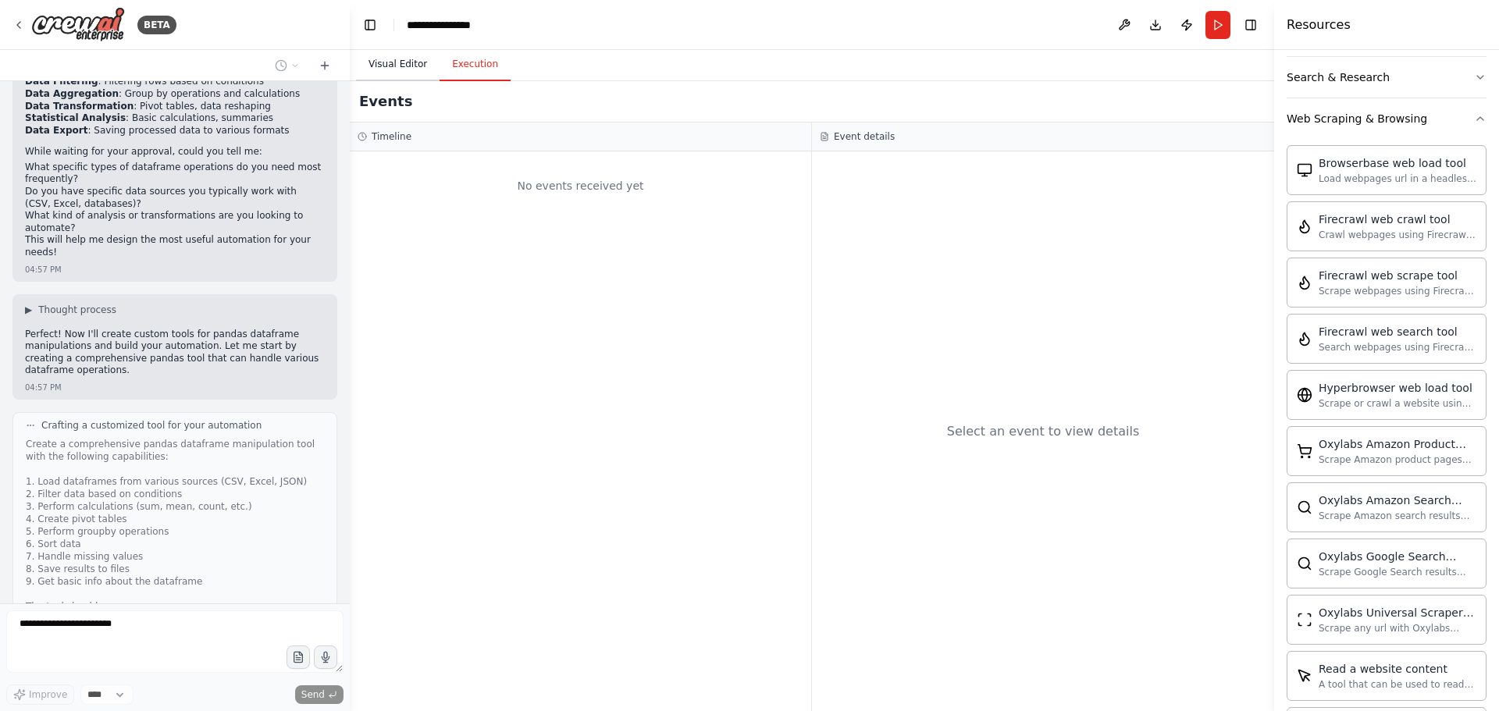
click at [403, 59] on button "Visual Editor" at bounding box center [398, 64] width 84 height 33
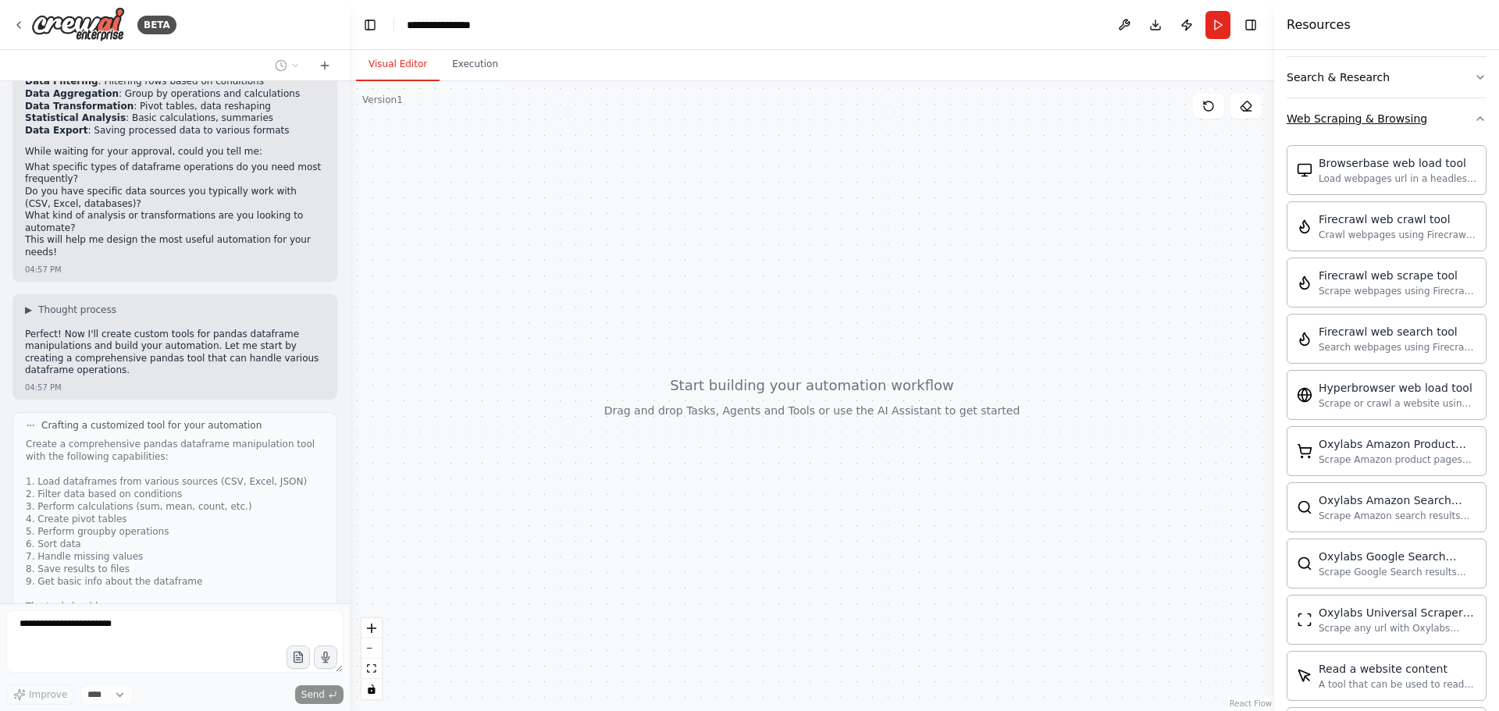
click at [1474, 123] on icon "button" at bounding box center [1480, 118] width 12 height 12
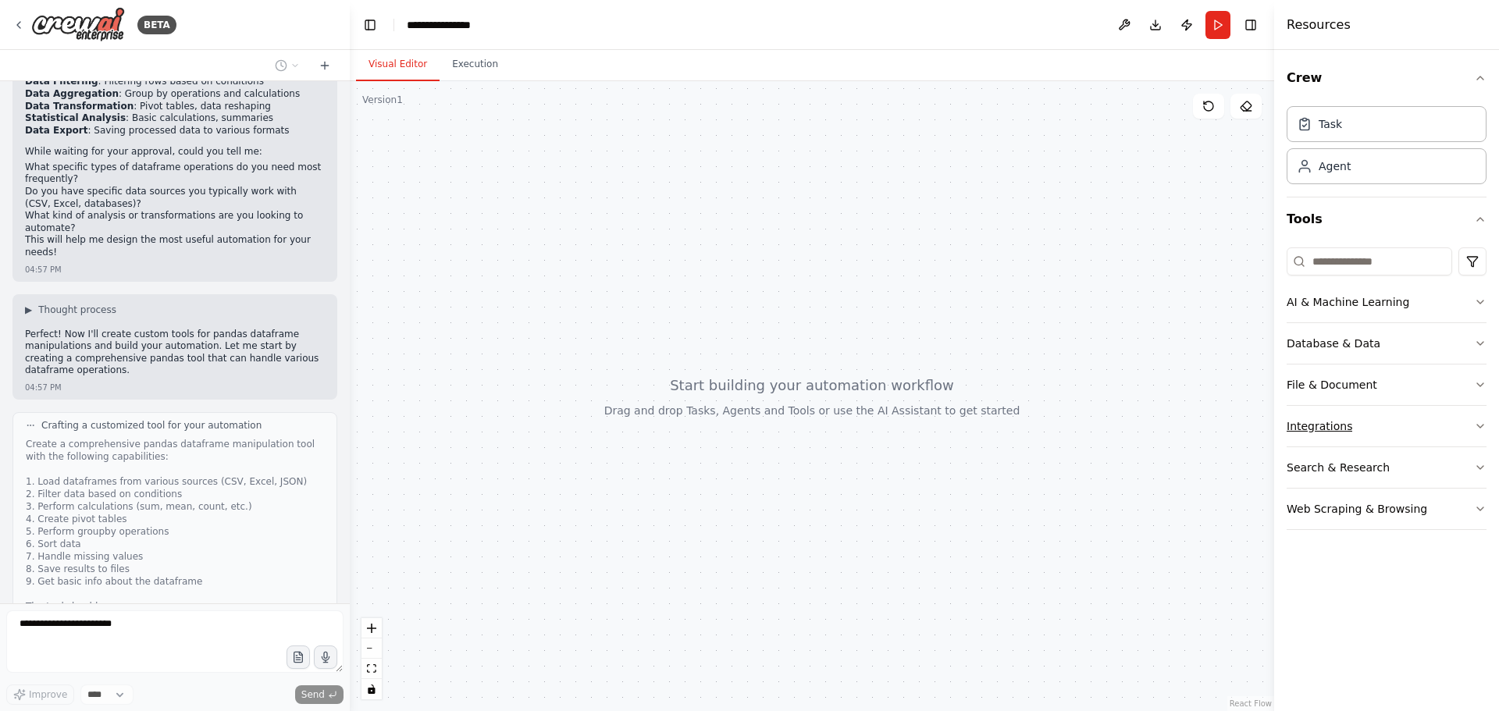
click at [1393, 427] on button "Integrations" at bounding box center [1386, 426] width 200 height 41
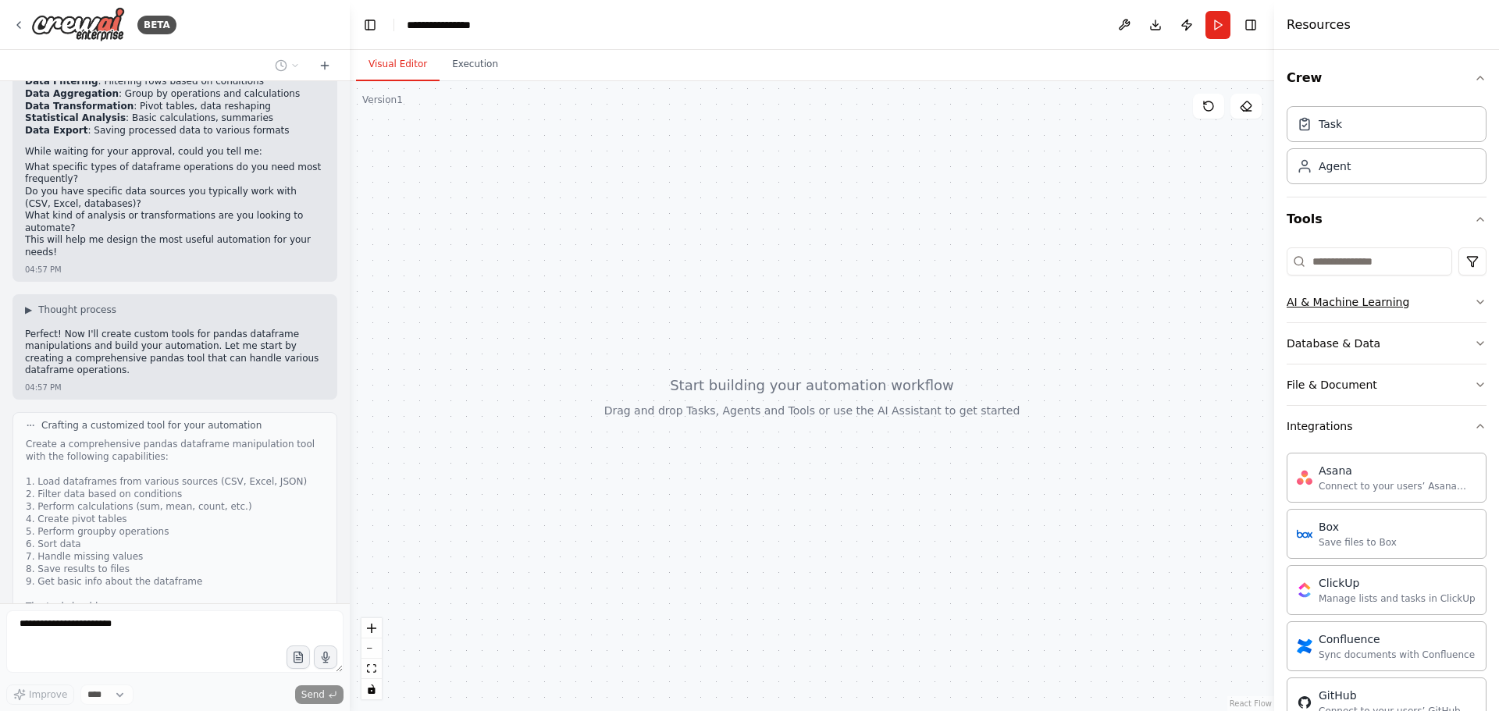
click at [1391, 308] on div "AI & Machine Learning" at bounding box center [1347, 302] width 123 height 16
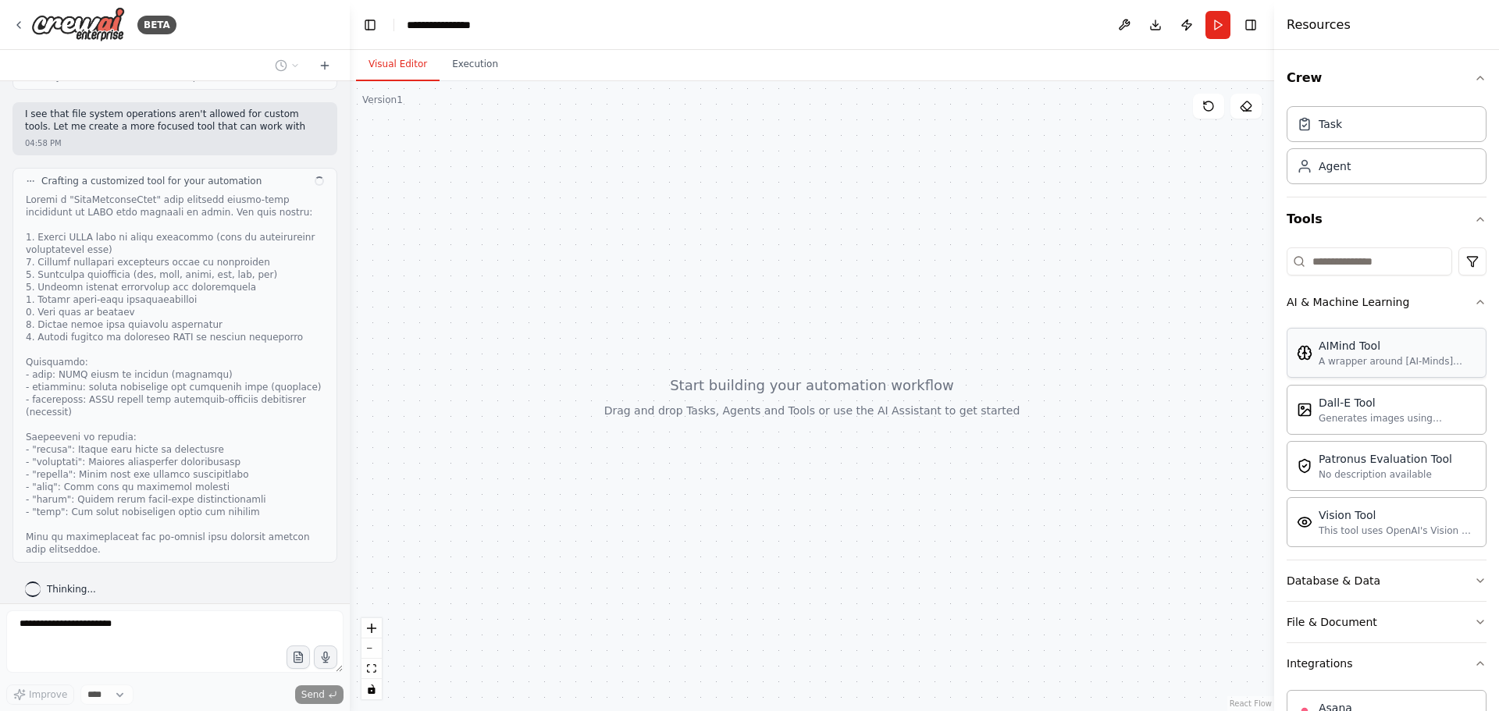
scroll to position [1187, 0]
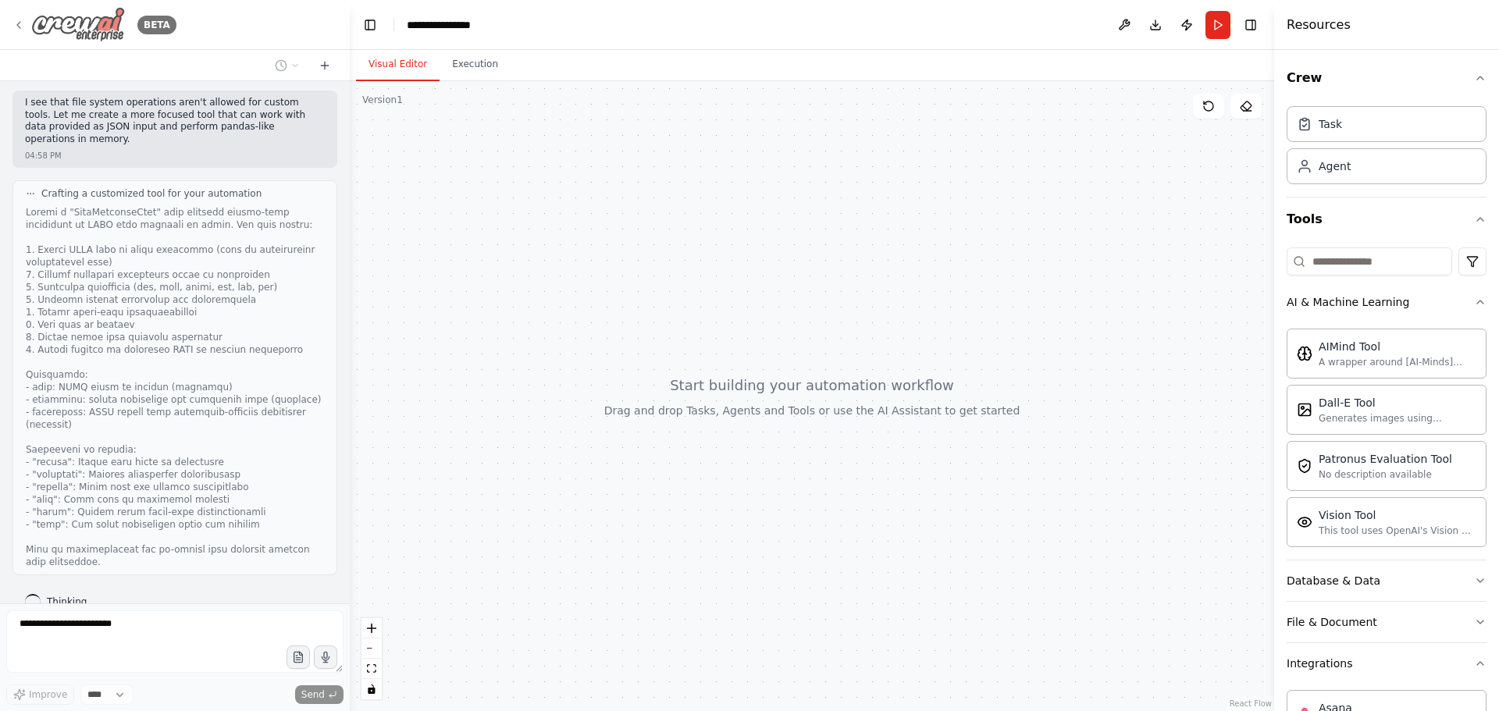
click at [16, 18] on div "BETA" at bounding box center [94, 24] width 164 height 35
